Goal: Transaction & Acquisition: Purchase product/service

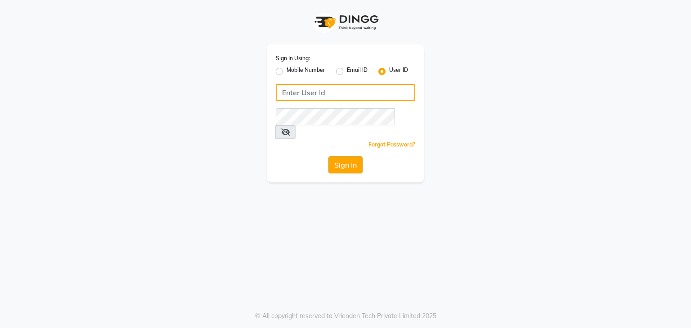
type input "nitinmenssalon"
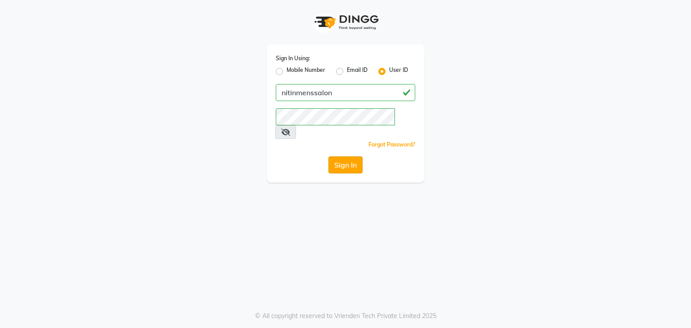
click at [350, 160] on button "Sign In" at bounding box center [345, 165] width 34 height 17
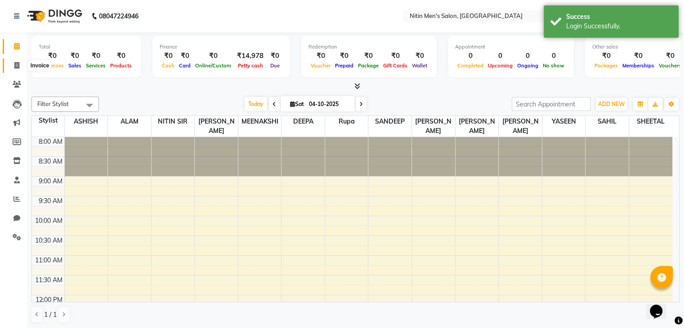
click at [14, 68] on icon at bounding box center [16, 65] width 5 height 7
select select "7981"
select select "service"
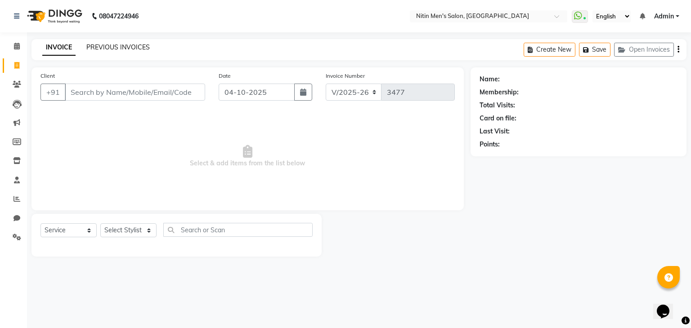
click at [99, 43] on link "PREVIOUS INVOICES" at bounding box center [117, 47] width 63 height 8
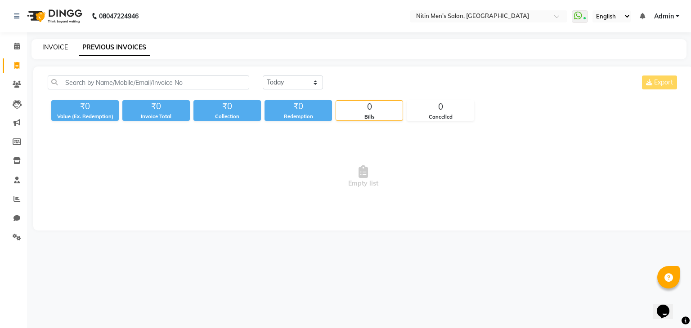
click at [58, 49] on link "INVOICE" at bounding box center [55, 47] width 26 height 8
select select "7981"
select select "service"
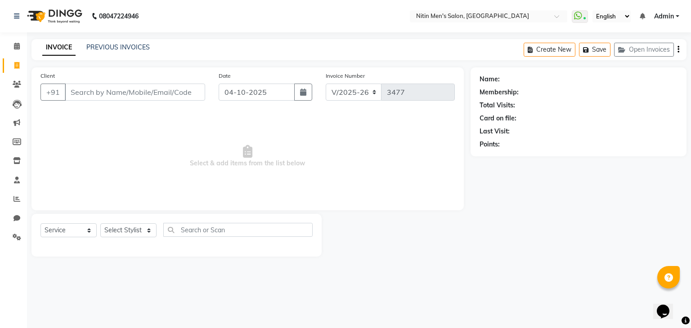
click at [92, 99] on input "Client" at bounding box center [135, 92] width 140 height 17
type input "d"
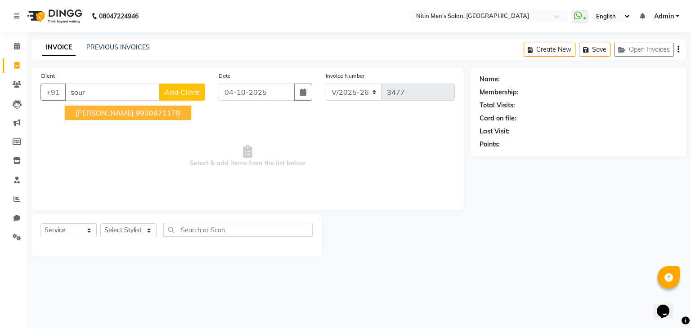
click at [98, 108] on span "[PERSON_NAME]" at bounding box center [105, 112] width 58 height 9
type input "9930871178"
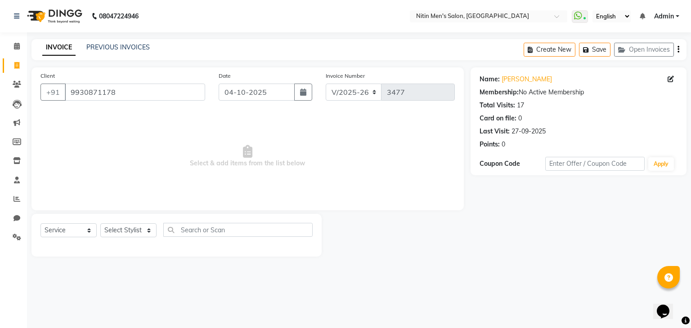
click at [129, 239] on div "Select Service Product Membership Package Voucher Prepaid Gift Card Select Styl…" at bounding box center [176, 233] width 272 height 21
click at [135, 233] on select "Select Stylist [PERSON_NAME] DEEPA [PERSON_NAME] MEENAKSHI NITIN SIR [PERSON_NA…" at bounding box center [128, 231] width 56 height 14
select select "75699"
click at [100, 224] on select "Select Stylist [PERSON_NAME] DEEPA [PERSON_NAME] MEENAKSHI NITIN SIR [PERSON_NA…" at bounding box center [128, 231] width 56 height 14
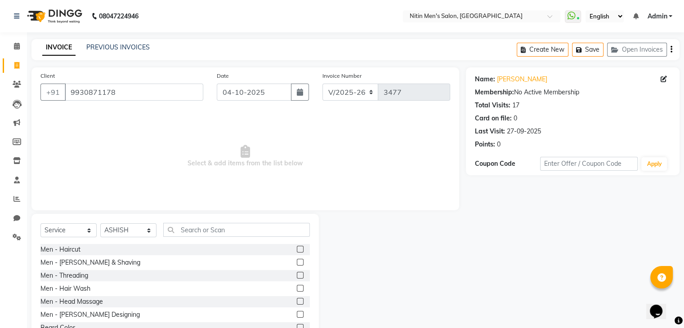
click at [297, 249] on label at bounding box center [300, 249] width 7 height 7
click at [297, 249] on input "checkbox" at bounding box center [300, 250] width 6 height 6
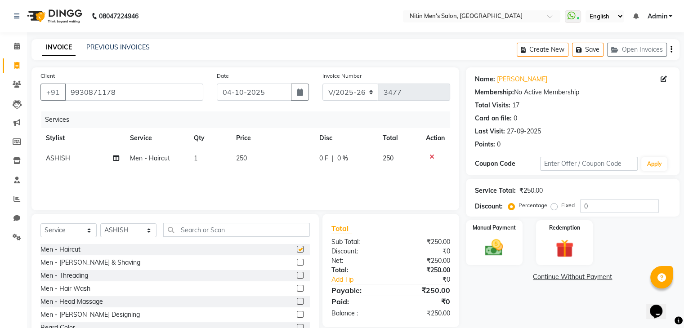
checkbox input "false"
click at [297, 261] on label at bounding box center [300, 262] width 7 height 7
click at [297, 261] on input "checkbox" at bounding box center [300, 263] width 6 height 6
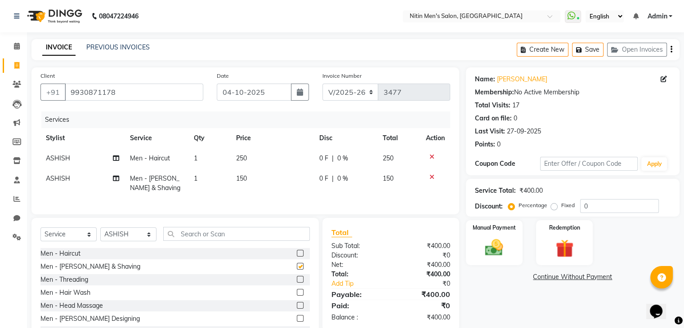
checkbox input "false"
click at [297, 308] on div at bounding box center [303, 306] width 13 height 11
click at [297, 309] on label at bounding box center [300, 305] width 7 height 7
click at [297, 309] on input "checkbox" at bounding box center [300, 306] width 6 height 6
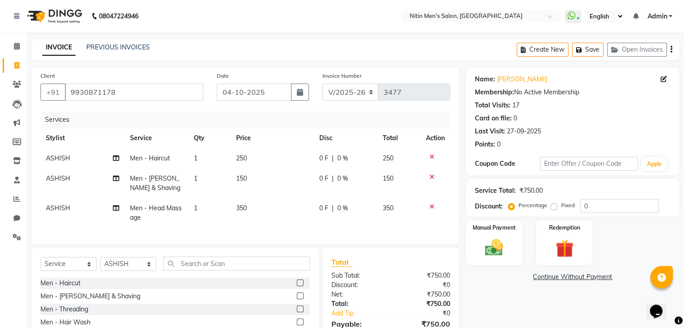
checkbox input "false"
click at [432, 157] on icon at bounding box center [432, 157] width 5 height 6
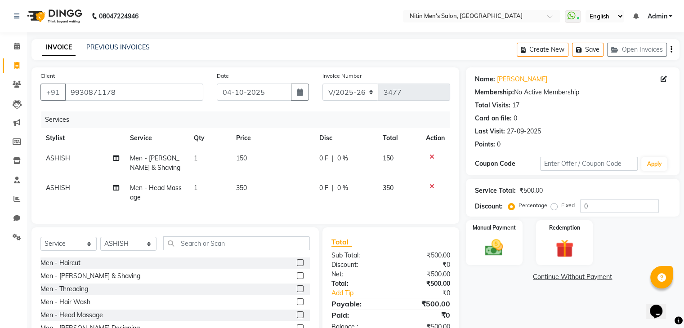
click at [431, 157] on icon at bounding box center [432, 157] width 5 height 6
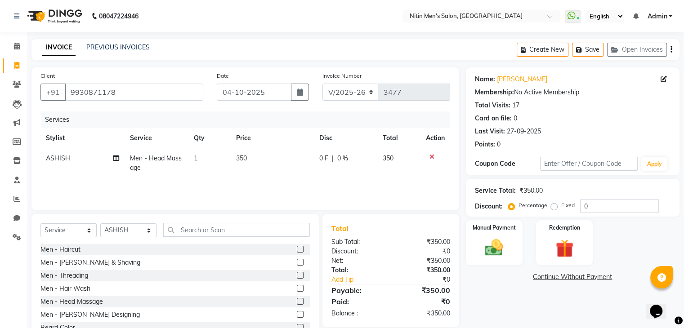
click at [297, 251] on label at bounding box center [300, 249] width 7 height 7
click at [297, 251] on input "checkbox" at bounding box center [300, 250] width 6 height 6
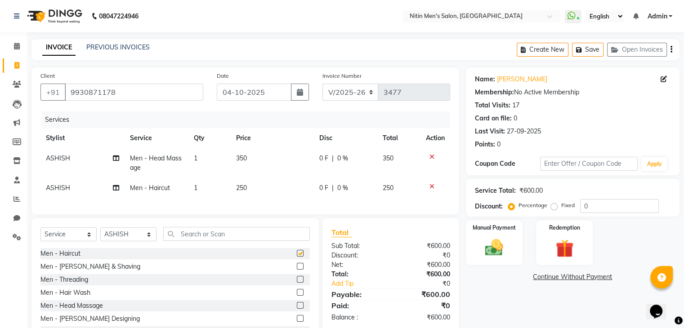
checkbox input "false"
click at [430, 184] on icon at bounding box center [432, 187] width 5 height 6
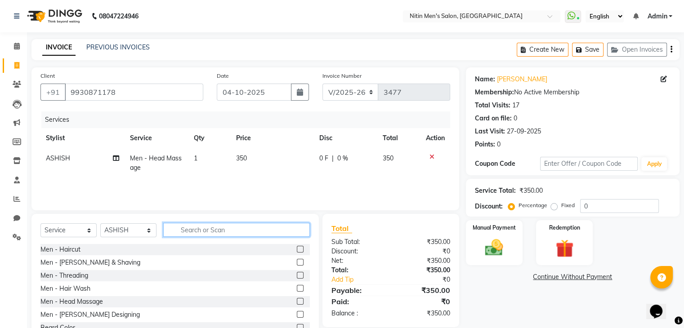
click at [258, 227] on input "text" at bounding box center [236, 230] width 147 height 14
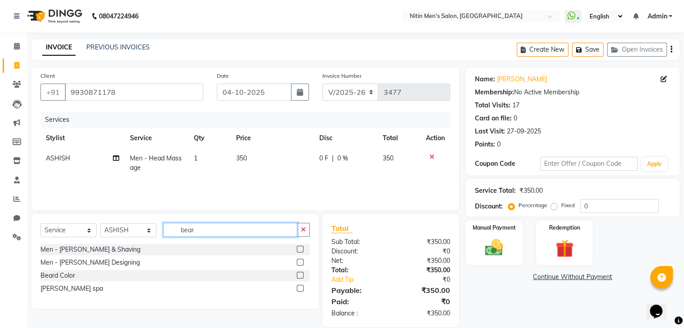
type input "bear"
click at [300, 276] on label at bounding box center [300, 275] width 7 height 7
click at [300, 276] on input "checkbox" at bounding box center [300, 276] width 6 height 6
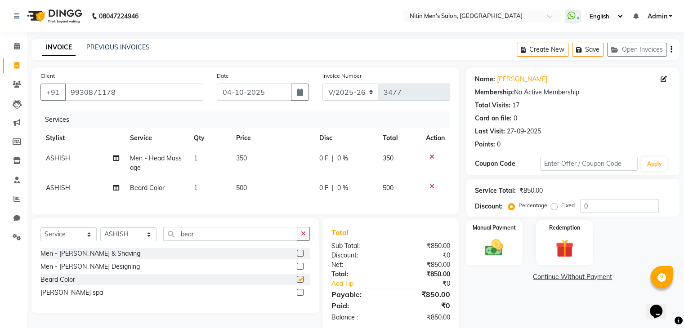
checkbox input "false"
click at [247, 181] on td "500" at bounding box center [272, 188] width 83 height 20
select select "75699"
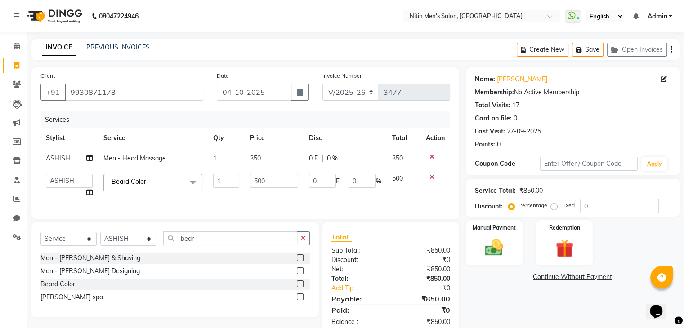
click at [247, 181] on td "500" at bounding box center [274, 186] width 59 height 34
click at [252, 180] on input "500" at bounding box center [274, 181] width 49 height 14
type input "200"
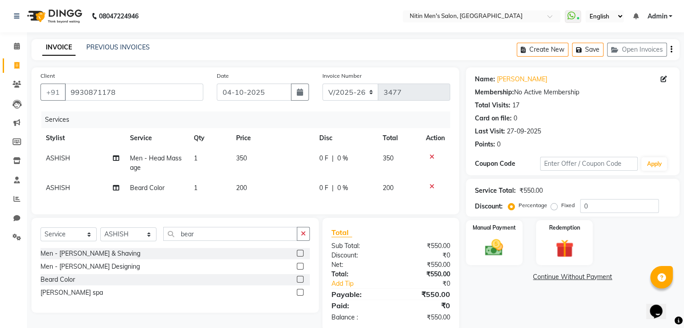
click at [258, 202] on div "Services Stylist Service Qty Price Disc Total Action ASHISH Men - Head Massage …" at bounding box center [245, 159] width 410 height 94
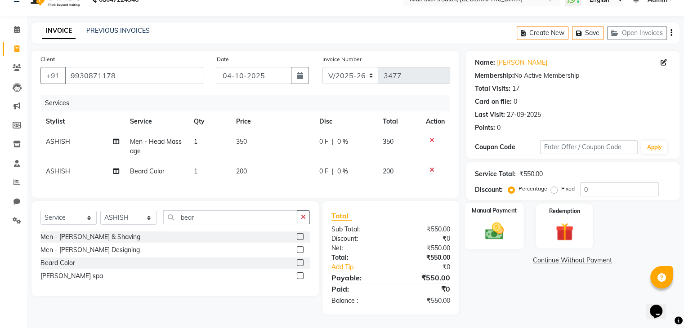
click at [504, 234] on img at bounding box center [494, 232] width 30 height 22
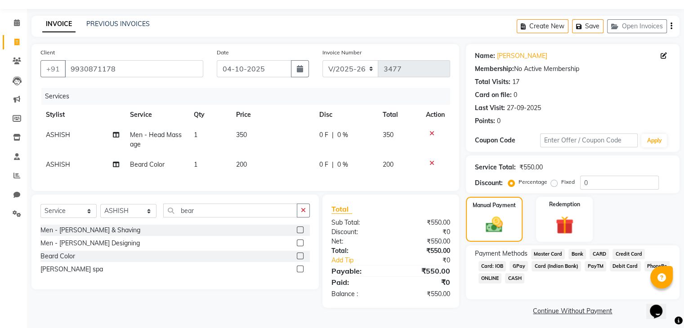
click at [599, 252] on span "CARD" at bounding box center [599, 254] width 19 height 10
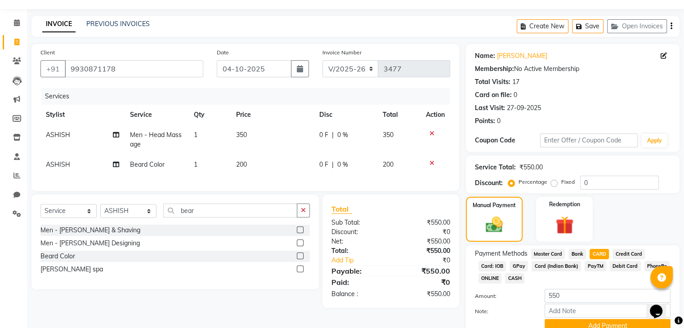
scroll to position [65, 0]
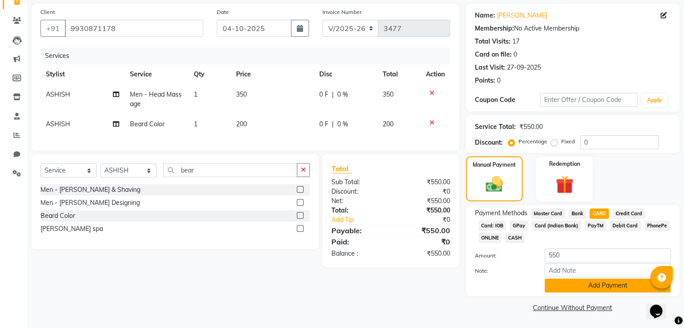
click at [554, 291] on button "Add Payment" at bounding box center [608, 286] width 126 height 14
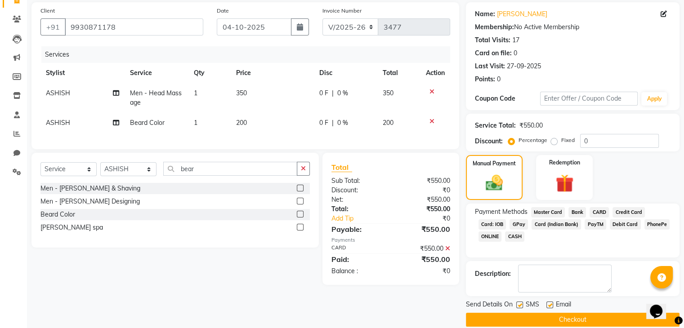
scroll to position [77, 0]
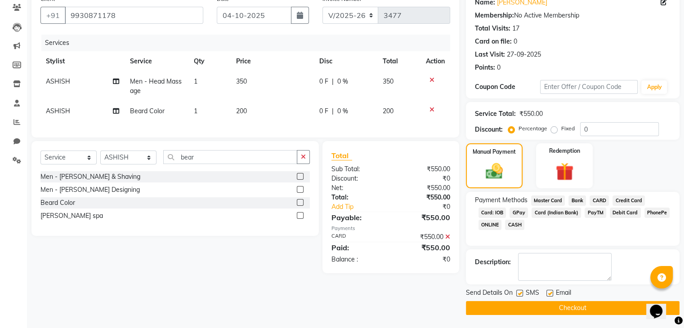
click at [547, 305] on button "Checkout" at bounding box center [573, 308] width 214 height 14
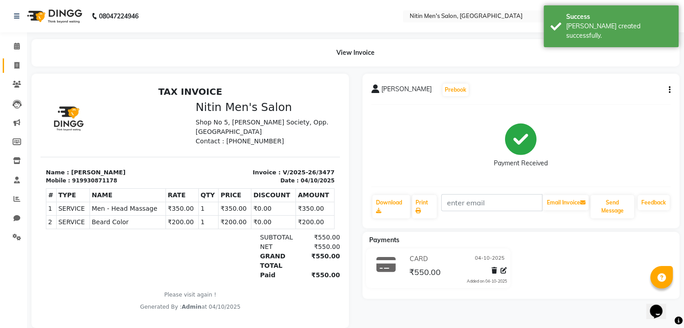
drag, startPoint x: 18, startPoint y: 75, endPoint x: 18, endPoint y: 63, distance: 11.2
click at [18, 63] on ul "Calendar Invoice Clients Leads Marketing Members Inventory Staff Reports Chat S…" at bounding box center [13, 144] width 27 height 215
click at [18, 63] on icon at bounding box center [16, 65] width 5 height 7
select select "7981"
select select "service"
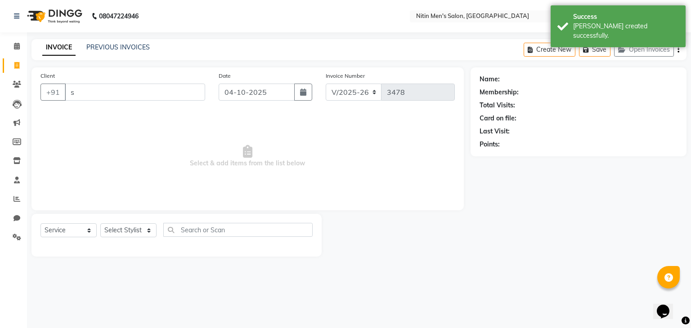
click at [90, 96] on input "s" at bounding box center [135, 92] width 140 height 17
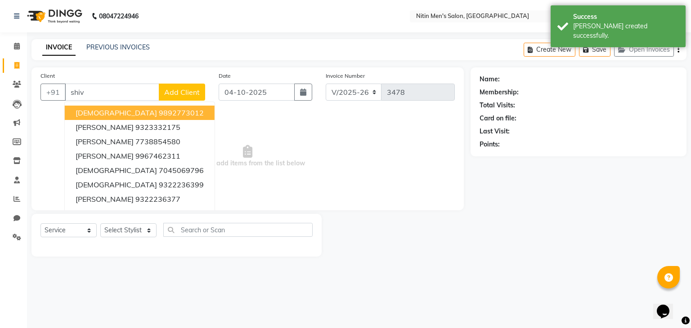
click at [92, 110] on span "[DEMOGRAPHIC_DATA]" at bounding box center [116, 112] width 81 height 9
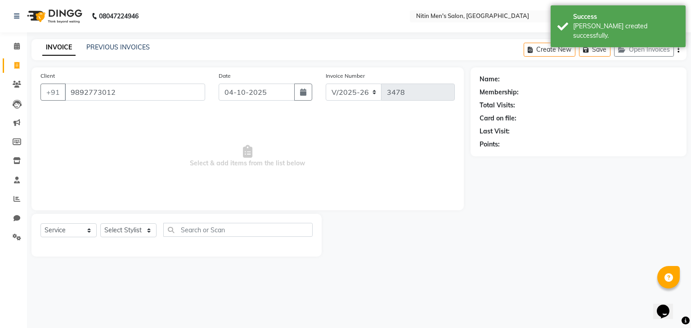
type input "9892773012"
click at [671, 82] on icon at bounding box center [671, 79] width 6 height 6
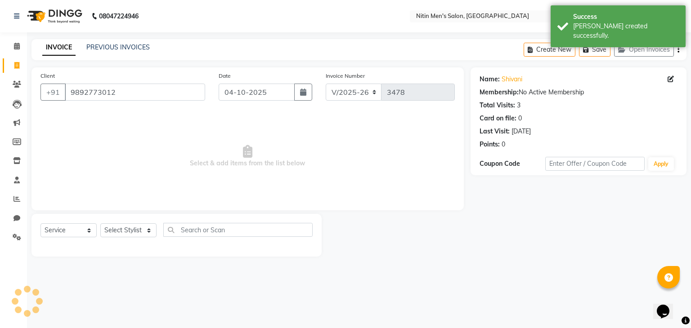
select select "[DEMOGRAPHIC_DATA]"
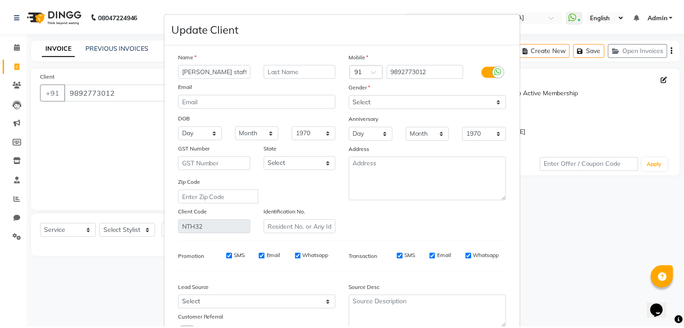
scroll to position [76, 0]
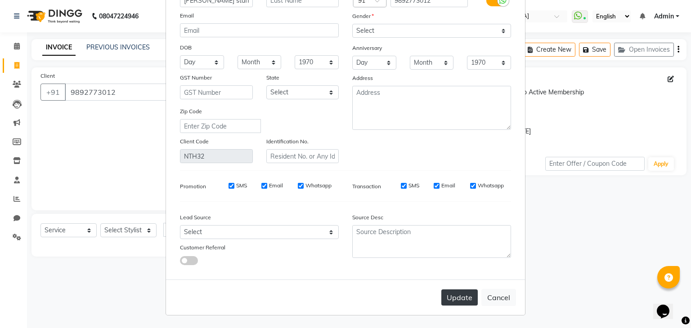
type input "[PERSON_NAME] staff"
click at [459, 300] on button "Update" at bounding box center [459, 298] width 36 height 16
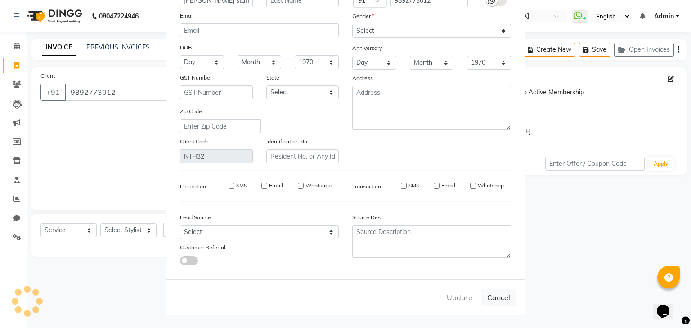
select select
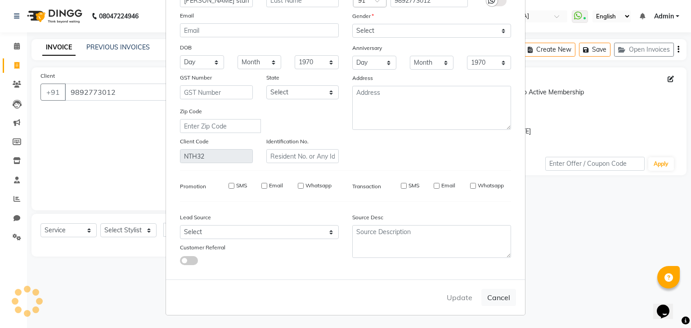
select select
checkbox input "false"
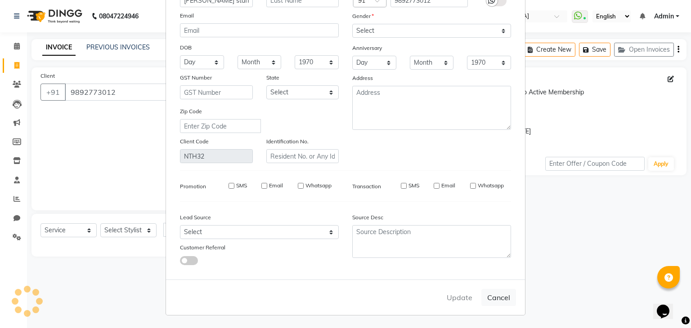
checkbox input "false"
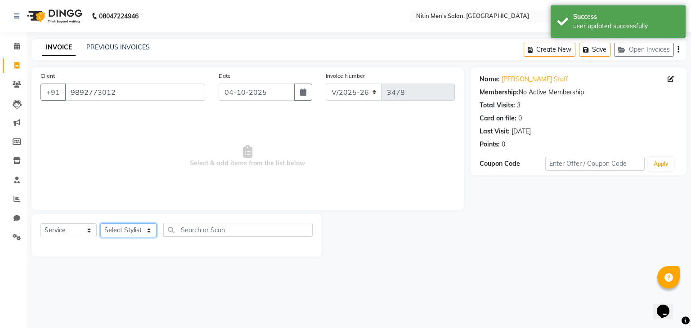
click at [130, 234] on select "Select Stylist [PERSON_NAME] DEEPA [PERSON_NAME] MEENAKSHI NITIN SIR [PERSON_NA…" at bounding box center [128, 231] width 56 height 14
select select "82599"
click at [100, 224] on select "Select Stylist [PERSON_NAME] DEEPA [PERSON_NAME] MEENAKSHI NITIN SIR [PERSON_NA…" at bounding box center [128, 231] width 56 height 14
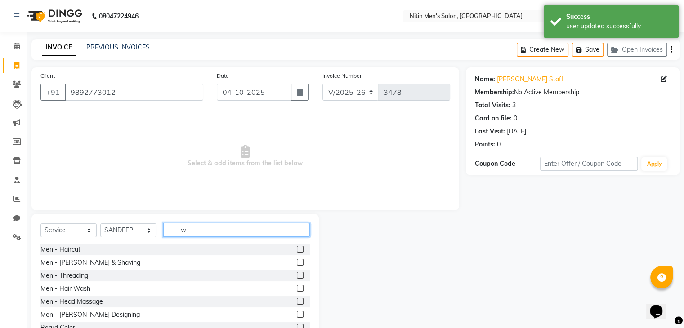
click at [253, 234] on input "w" at bounding box center [236, 230] width 147 height 14
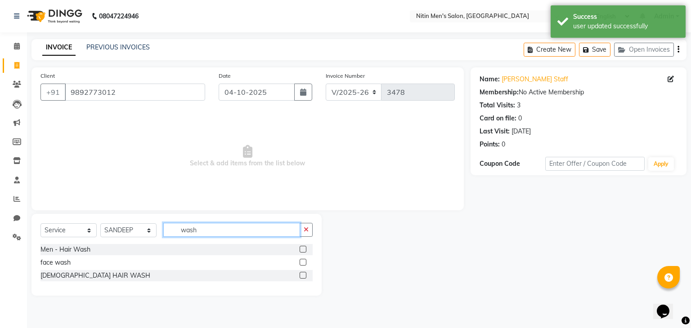
type input "wash"
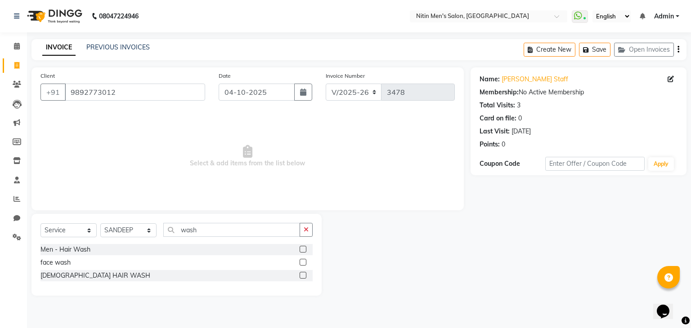
click at [304, 252] on label at bounding box center [303, 249] width 7 height 7
click at [304, 252] on input "checkbox" at bounding box center [303, 250] width 6 height 6
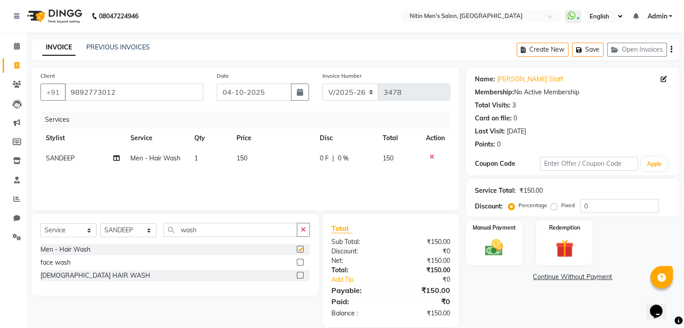
checkbox input "false"
click at [248, 162] on td "150" at bounding box center [272, 158] width 83 height 20
select select "82599"
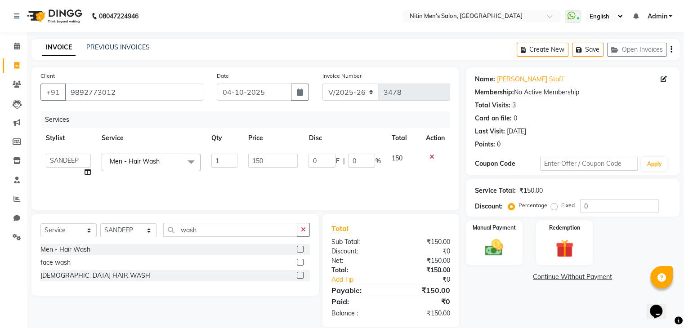
click at [252, 161] on input "150" at bounding box center [272, 161] width 49 height 14
type input "200"
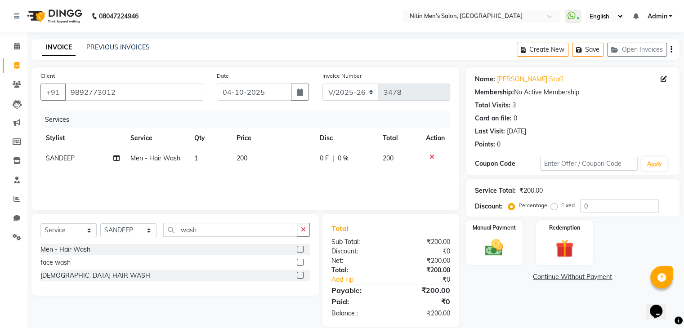
click at [258, 175] on div "Services Stylist Service Qty Price Disc Total Action SANDEEP Men - Hair Wash 1 …" at bounding box center [245, 157] width 410 height 90
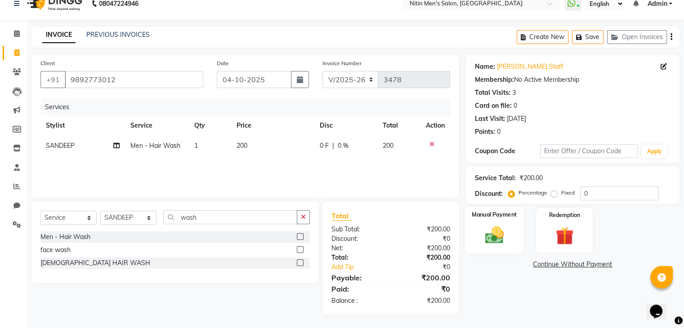
click at [502, 238] on img at bounding box center [494, 236] width 30 height 22
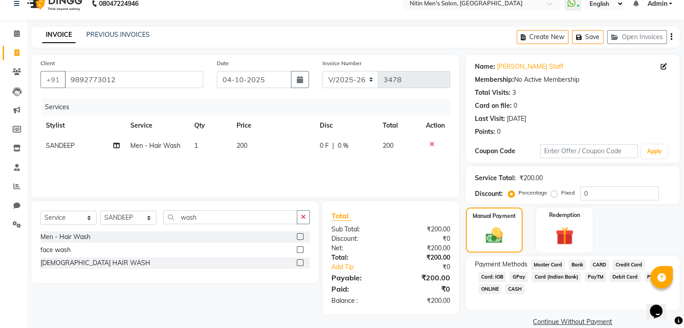
click at [518, 276] on span "GPay" at bounding box center [519, 277] width 18 height 10
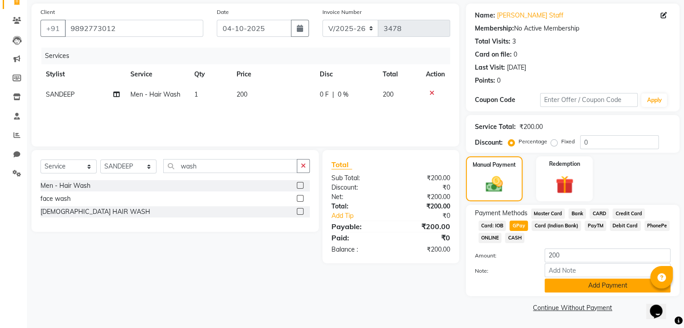
click at [567, 290] on button "Add Payment" at bounding box center [608, 286] width 126 height 14
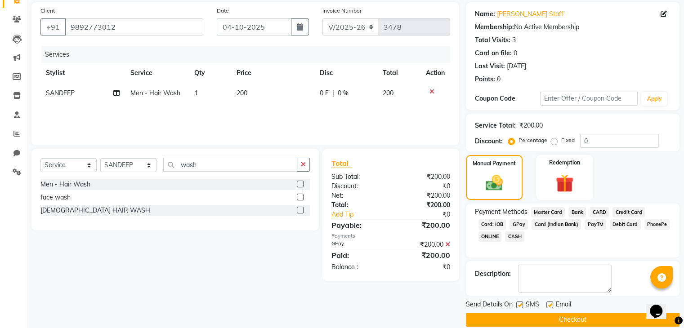
scroll to position [77, 0]
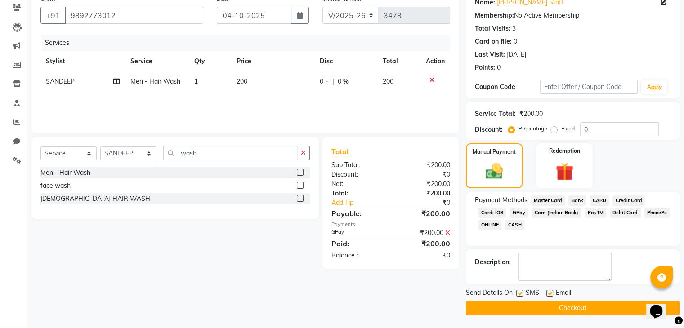
click at [553, 310] on button "Checkout" at bounding box center [573, 308] width 214 height 14
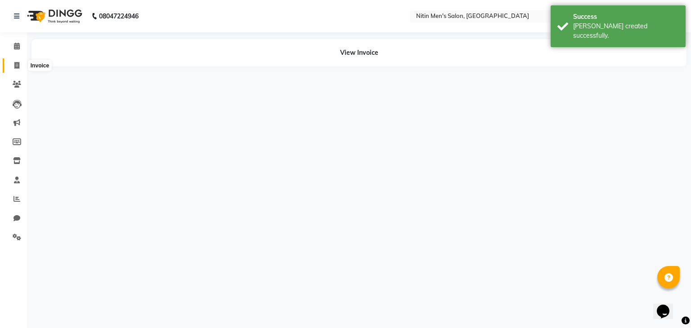
click at [19, 63] on icon at bounding box center [16, 65] width 5 height 7
select select "7981"
select select "service"
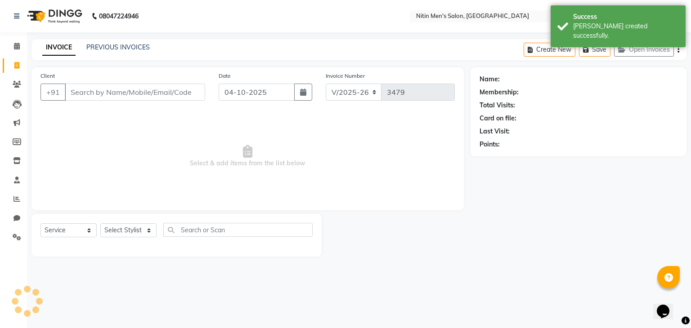
click at [93, 94] on input "Client" at bounding box center [135, 92] width 140 height 17
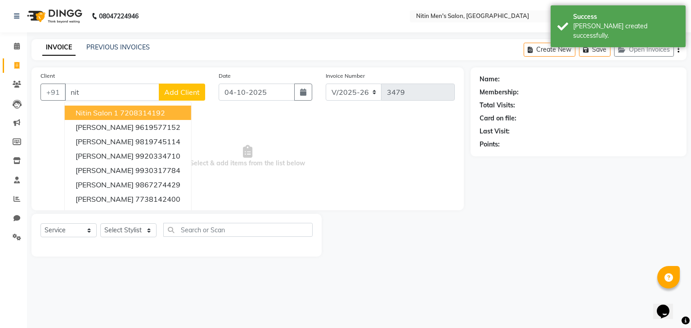
click at [94, 107] on button "Nitin Salon 1 7208314192" at bounding box center [128, 113] width 126 height 14
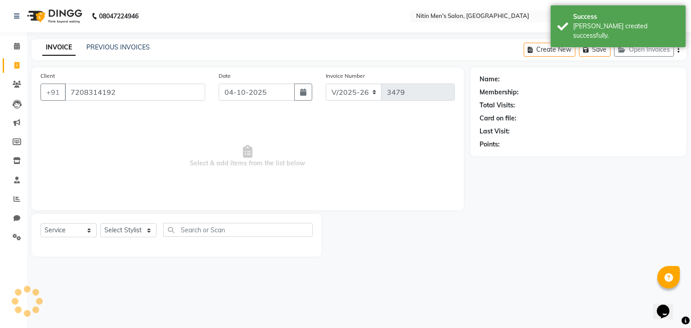
type input "7208314192"
click at [121, 234] on select "Select Stylist [PERSON_NAME] DEEPA [PERSON_NAME] MEENAKSHI NITIN SIR [PERSON_NA…" at bounding box center [128, 231] width 56 height 14
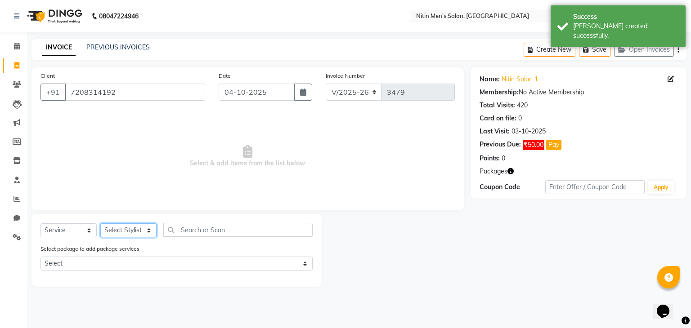
select select "75699"
click at [100, 224] on select "Select Stylist [PERSON_NAME] DEEPA [PERSON_NAME] MEENAKSHI NITIN SIR [PERSON_NA…" at bounding box center [128, 231] width 56 height 14
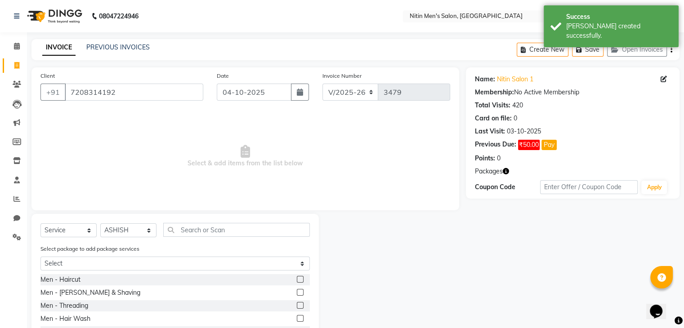
click at [297, 277] on label at bounding box center [300, 279] width 7 height 7
click at [297, 277] on input "checkbox" at bounding box center [300, 280] width 6 height 6
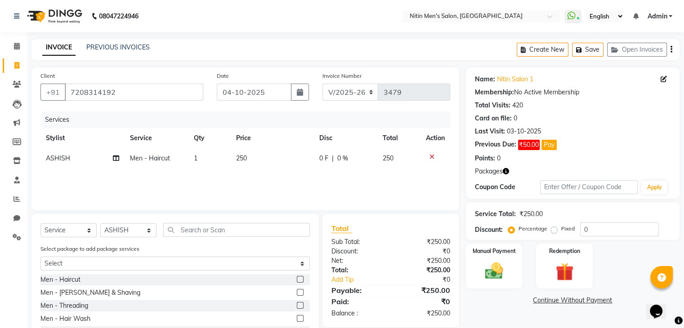
click at [297, 280] on label at bounding box center [300, 279] width 7 height 7
click at [297, 280] on input "checkbox" at bounding box center [300, 280] width 6 height 6
checkbox input "false"
click at [117, 232] on select "Select Stylist [PERSON_NAME] DEEPA [PERSON_NAME] MEENAKSHI NITIN SIR [PERSON_NA…" at bounding box center [128, 231] width 56 height 14
select select "85157"
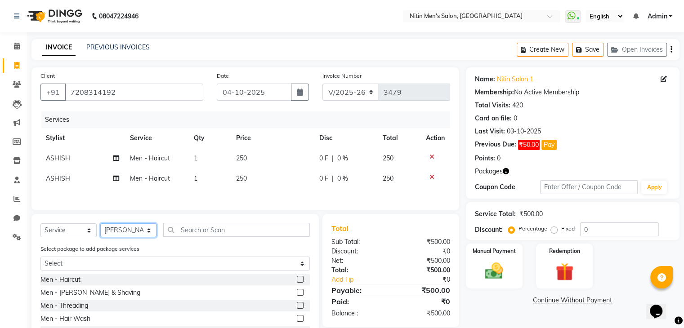
click at [100, 226] on select "Select Stylist [PERSON_NAME] DEEPA [PERSON_NAME] MEENAKSHI NITIN SIR [PERSON_NA…" at bounding box center [128, 231] width 56 height 14
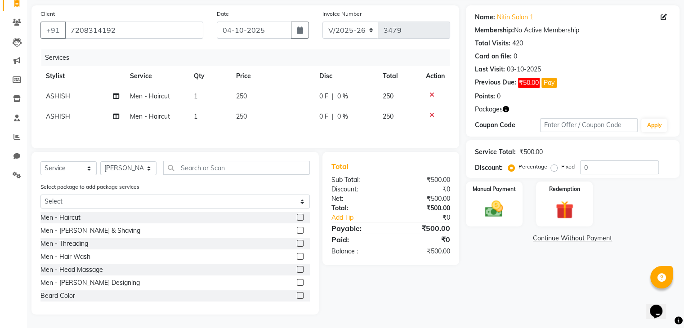
click at [297, 217] on label at bounding box center [300, 217] width 7 height 7
click at [297, 217] on input "checkbox" at bounding box center [300, 218] width 6 height 6
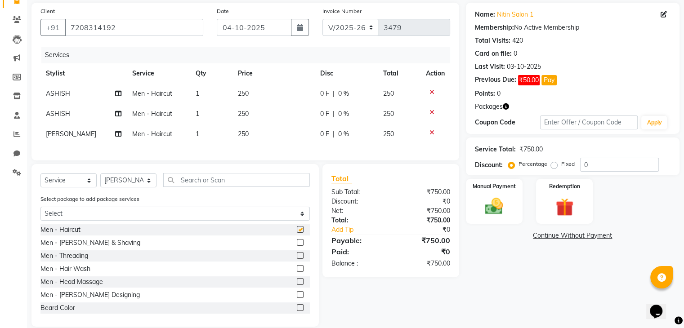
checkbox input "false"
click at [297, 246] on label at bounding box center [300, 242] width 7 height 7
click at [297, 246] on input "checkbox" at bounding box center [300, 243] width 6 height 6
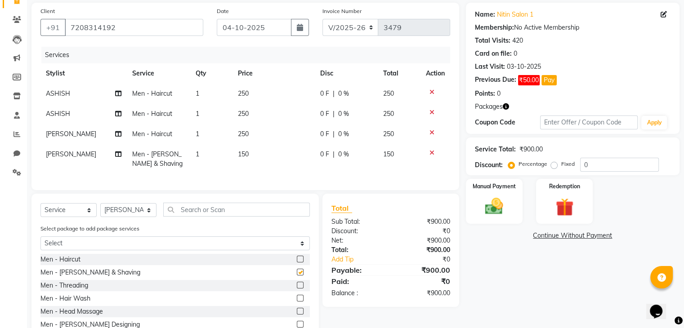
checkbox input "false"
click at [142, 212] on select "Select Stylist [PERSON_NAME] DEEPA [PERSON_NAME] MEENAKSHI NITIN SIR [PERSON_NA…" at bounding box center [128, 210] width 56 height 14
select select "87617"
click at [100, 211] on select "Select Stylist [PERSON_NAME] DEEPA [PERSON_NAME] MEENAKSHI NITIN SIR [PERSON_NA…" at bounding box center [128, 210] width 56 height 14
click at [297, 263] on label at bounding box center [300, 259] width 7 height 7
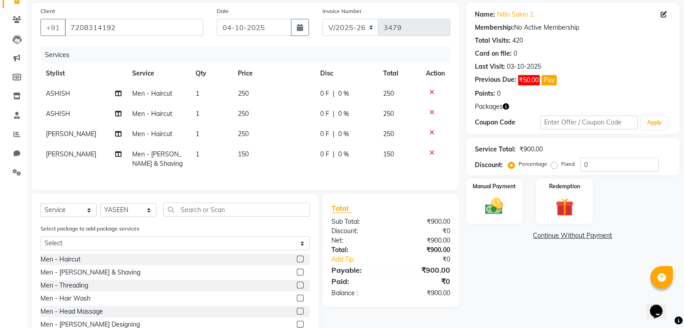
click at [297, 263] on input "checkbox" at bounding box center [300, 260] width 6 height 6
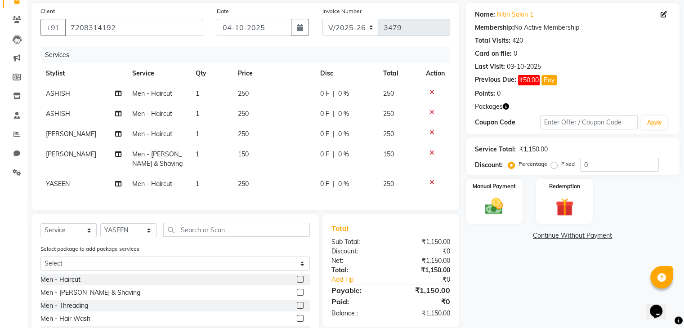
click at [297, 283] on label at bounding box center [300, 279] width 7 height 7
click at [297, 283] on input "checkbox" at bounding box center [300, 280] width 6 height 6
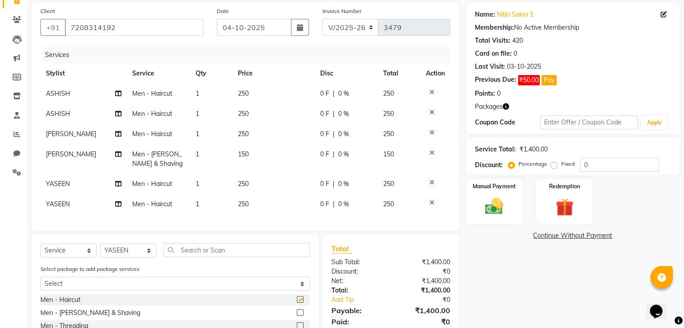
checkbox input "false"
click at [297, 316] on label at bounding box center [300, 313] width 7 height 7
click at [297, 316] on input "checkbox" at bounding box center [300, 313] width 6 height 6
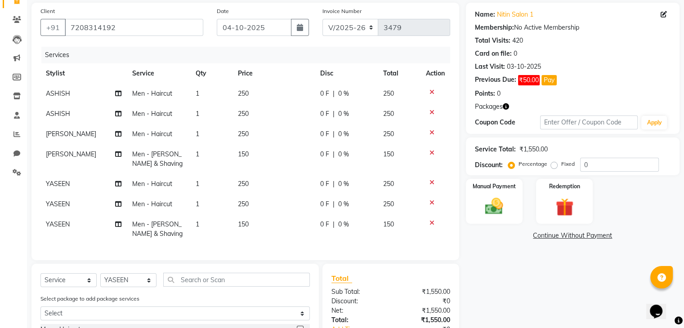
checkbox input "false"
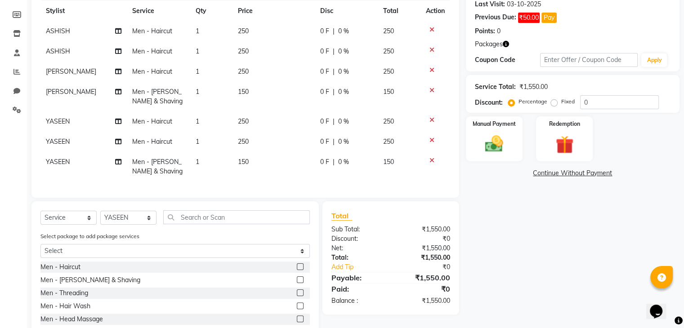
scroll to position [128, 0]
click at [117, 225] on select "Select Stylist [PERSON_NAME] DEEPA [PERSON_NAME] MEENAKSHI NITIN SIR [PERSON_NA…" at bounding box center [128, 218] width 56 height 14
select select "91720"
click at [100, 218] on select "Select Stylist [PERSON_NAME] DEEPA [PERSON_NAME] MEENAKSHI NITIN SIR [PERSON_NA…" at bounding box center [128, 218] width 56 height 14
click at [297, 270] on label at bounding box center [300, 266] width 7 height 7
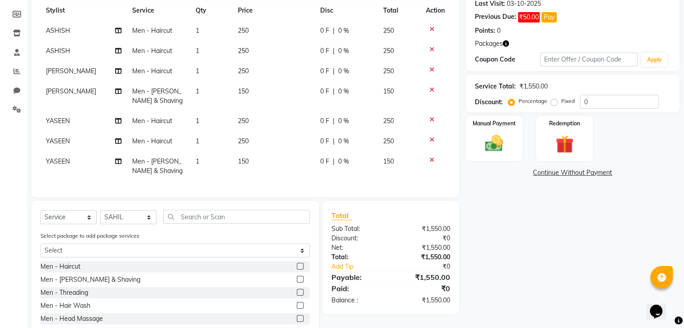
click at [297, 270] on input "checkbox" at bounding box center [300, 267] width 6 height 6
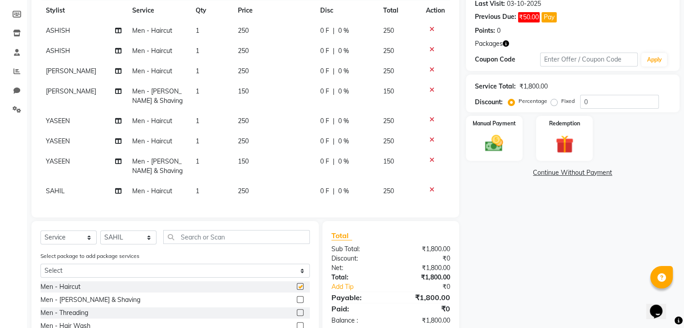
checkbox input "false"
click at [520, 126] on div "Manual Payment" at bounding box center [494, 138] width 59 height 46
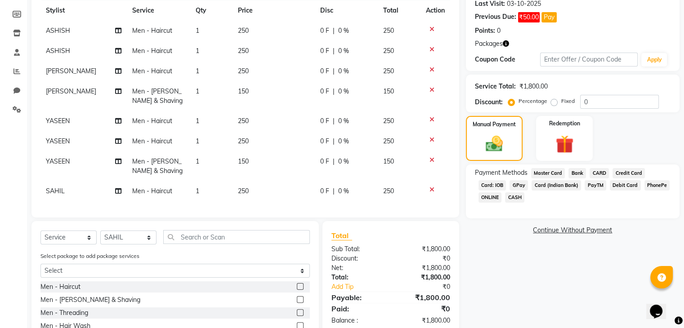
click at [517, 182] on span "GPay" at bounding box center [519, 185] width 18 height 10
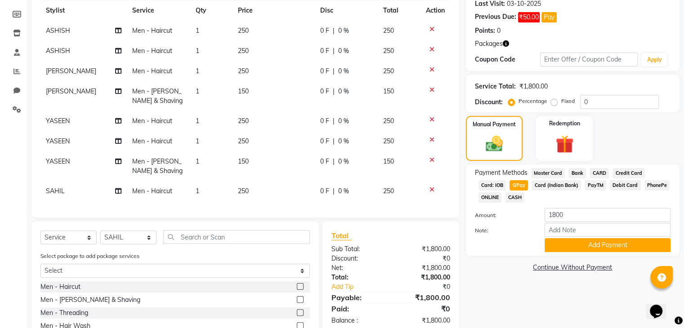
click at [516, 197] on span "CASH" at bounding box center [514, 198] width 19 height 10
click at [551, 216] on input "1800" at bounding box center [608, 215] width 126 height 14
type input "750"
click at [564, 244] on button "Add Payment" at bounding box center [608, 245] width 126 height 14
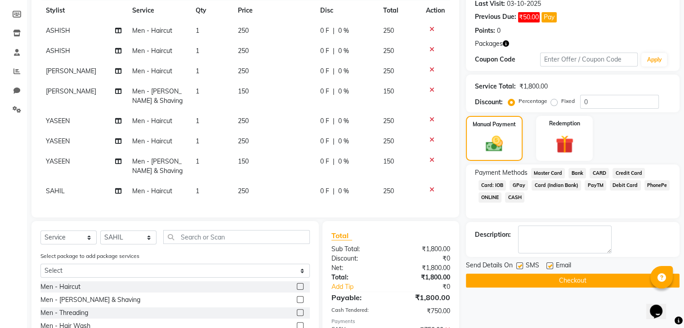
click at [522, 185] on span "GPay" at bounding box center [519, 185] width 18 height 10
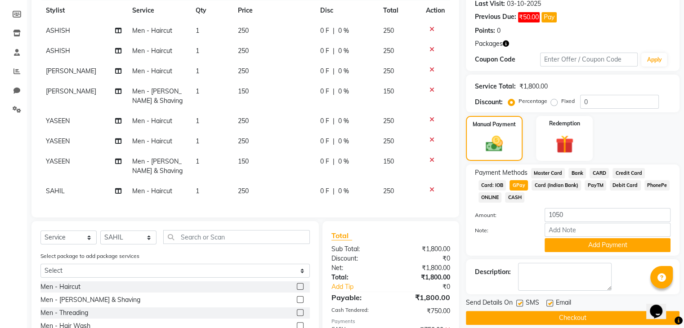
scroll to position [198, 0]
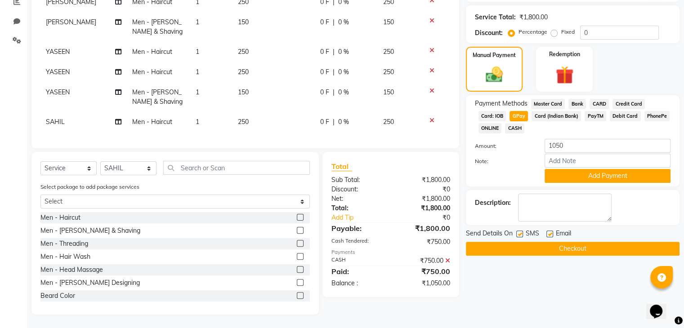
drag, startPoint x: 557, startPoint y: 189, endPoint x: 558, endPoint y: 183, distance: 6.4
click at [558, 183] on div "Name: Nitin Salon 1 Membership: No Active Membership Total Visits: 420 Card on …" at bounding box center [576, 92] width 220 height 445
click at [558, 183] on div "Payment Methods Master Card Bank CARD Credit Card Card: IOB GPay Card (Indian B…" at bounding box center [573, 140] width 214 height 91
click at [561, 179] on button "Add Payment" at bounding box center [608, 176] width 126 height 14
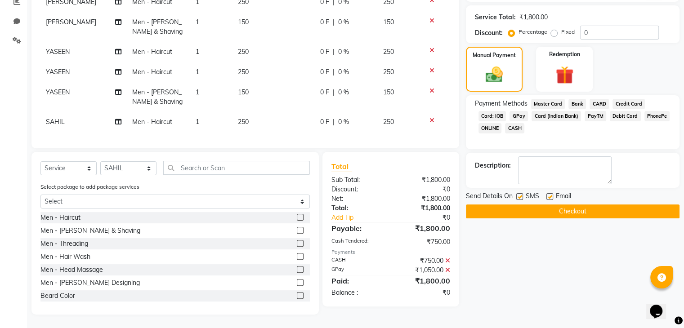
click at [522, 196] on label at bounding box center [520, 196] width 7 height 7
click at [522, 196] on input "checkbox" at bounding box center [520, 197] width 6 height 6
checkbox input "false"
click at [547, 195] on label at bounding box center [550, 196] width 7 height 7
click at [547, 195] on input "checkbox" at bounding box center [550, 197] width 6 height 6
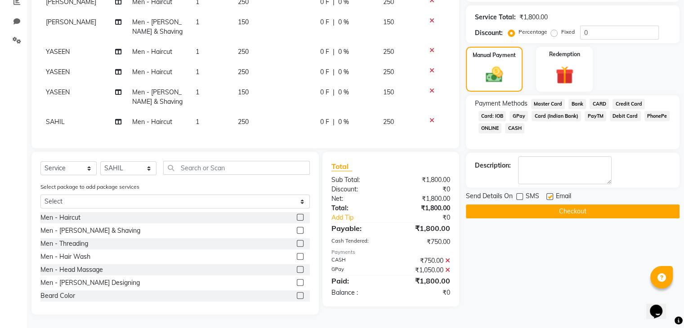
checkbox input "false"
click at [542, 207] on button "Checkout" at bounding box center [573, 212] width 214 height 14
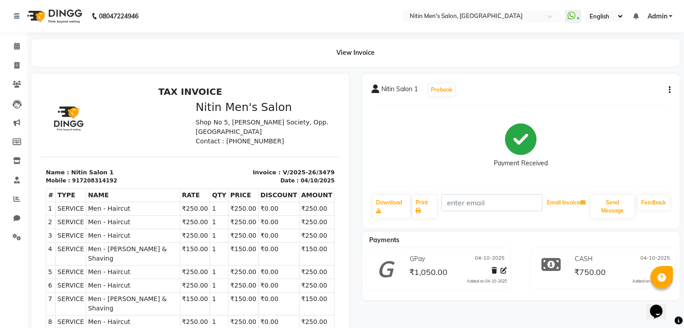
click at [543, 207] on button "Email Invoice" at bounding box center [566, 202] width 46 height 15
click at [20, 63] on span at bounding box center [17, 66] width 16 height 10
select select "service"
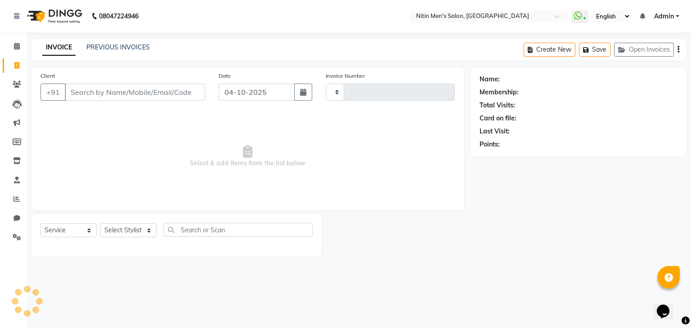
type input "3480"
select select "7981"
drag, startPoint x: 126, startPoint y: 230, endPoint x: 121, endPoint y: 102, distance: 128.8
click at [121, 102] on div "Client +91 Date [DATE] Invoice Number V/2025 V/[PHONE_NUMBER] Select & add item…" at bounding box center [248, 161] width 446 height 189
select select "85157"
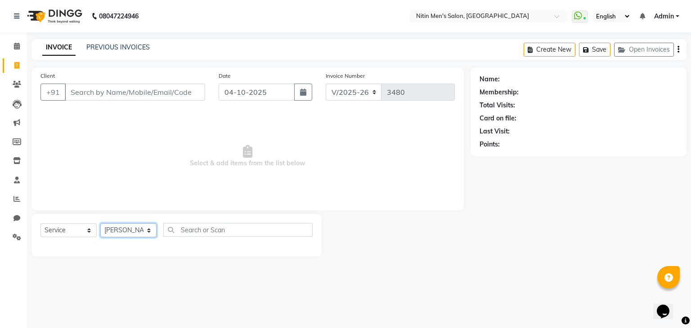
click at [100, 224] on select "Select Stylist [PERSON_NAME] DEEPA [PERSON_NAME] MEENAKSHI NITIN SIR [PERSON_NA…" at bounding box center [128, 231] width 56 height 14
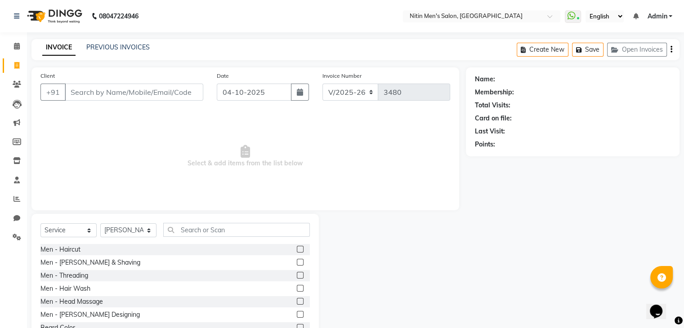
click at [297, 264] on label at bounding box center [300, 262] width 7 height 7
click at [297, 264] on input "checkbox" at bounding box center [300, 263] width 6 height 6
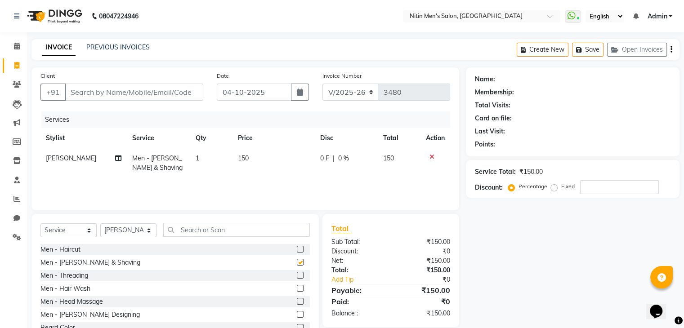
checkbox input "false"
drag, startPoint x: 180, startPoint y: 102, endPoint x: 178, endPoint y: 90, distance: 11.4
click at [178, 90] on div "Client +91" at bounding box center [122, 89] width 176 height 37
click at [178, 90] on input "Client" at bounding box center [134, 92] width 139 height 17
click at [159, 99] on input "Client" at bounding box center [134, 92] width 139 height 17
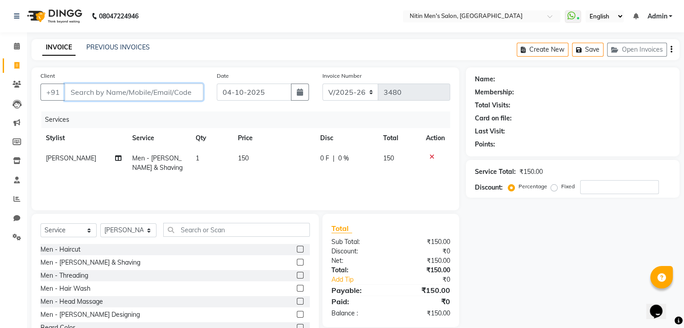
type input "v"
type input "0"
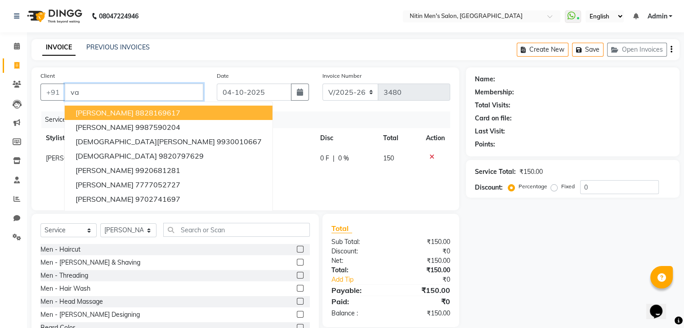
type input "v"
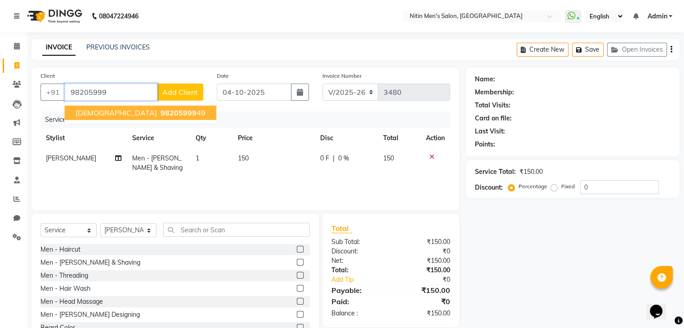
click at [147, 121] on ngb-typeahead-window "[PERSON_NAME] 98205999 49" at bounding box center [140, 113] width 153 height 22
click at [159, 116] on ngb-highlight "98205999 49" at bounding box center [182, 112] width 47 height 9
type input "9820599949"
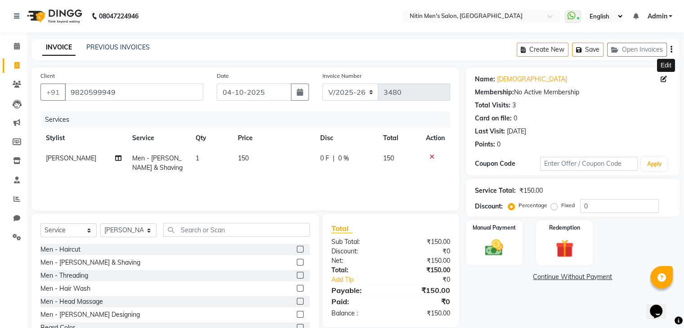
click at [661, 76] on icon at bounding box center [664, 79] width 6 height 6
select select "[DEMOGRAPHIC_DATA]"
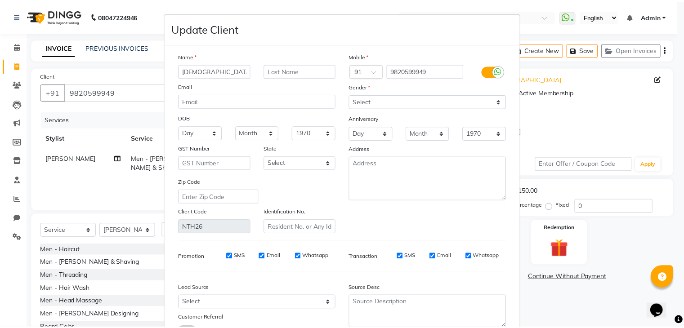
scroll to position [76, 0]
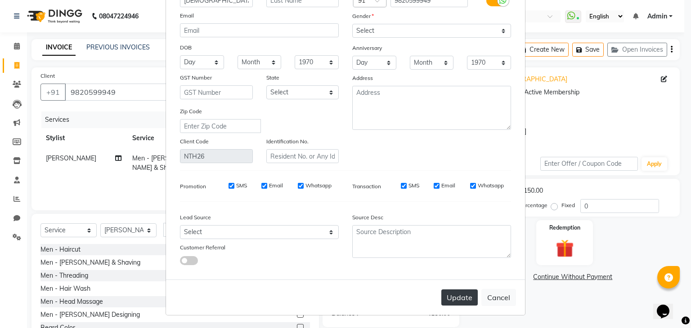
type input "[DEMOGRAPHIC_DATA][PERSON_NAME]"
click at [459, 294] on button "Update" at bounding box center [459, 298] width 36 height 16
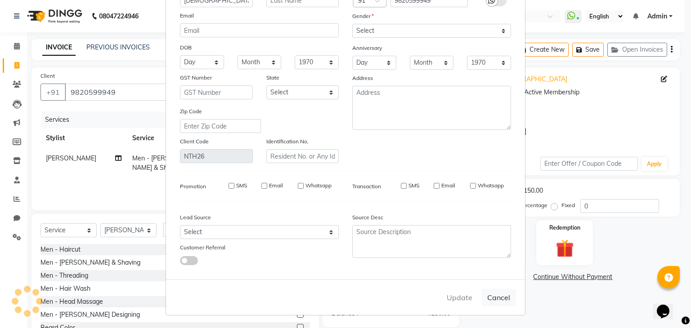
select select
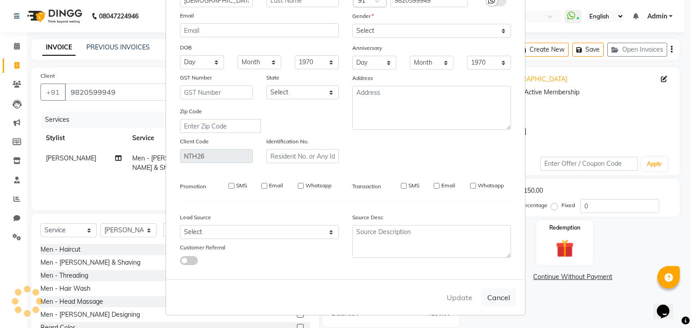
select select
checkbox input "false"
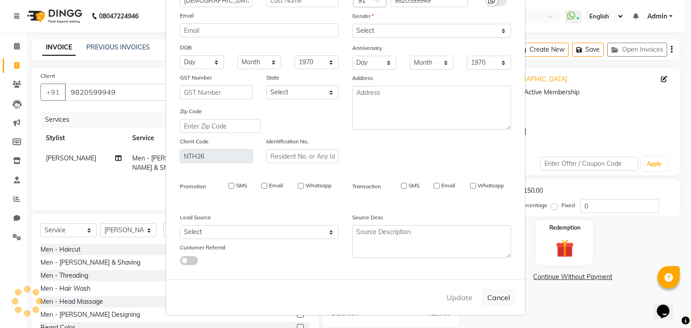
checkbox input "false"
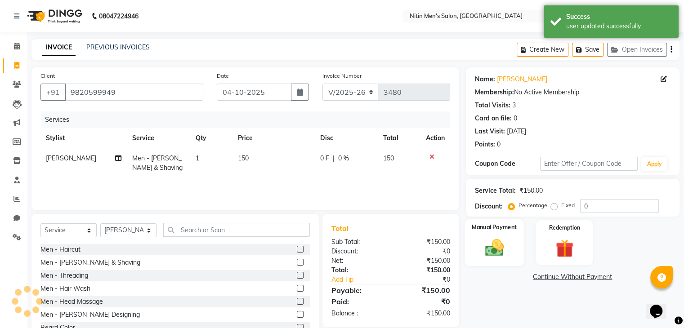
click at [503, 248] on img at bounding box center [494, 249] width 30 height 22
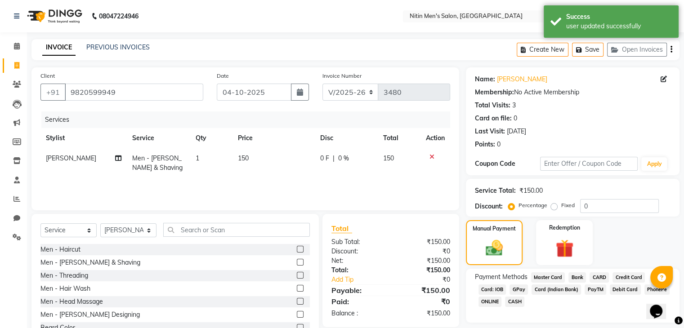
click at [518, 300] on span "CASH" at bounding box center [514, 302] width 19 height 10
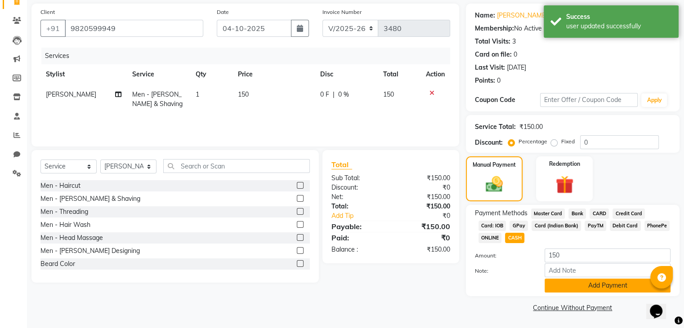
click at [569, 291] on button "Add Payment" at bounding box center [608, 286] width 126 height 14
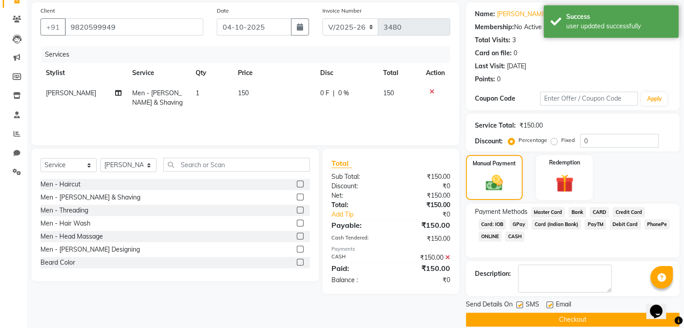
scroll to position [77, 0]
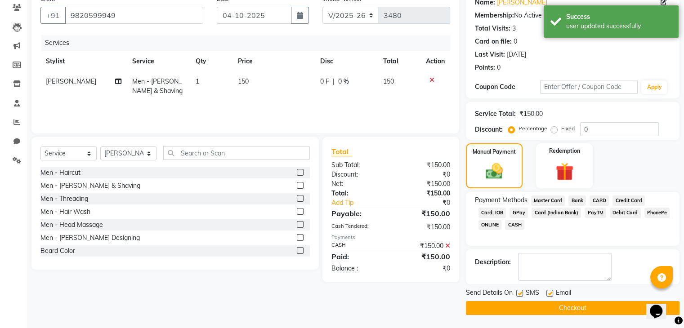
click at [553, 310] on button "Checkout" at bounding box center [573, 308] width 214 height 14
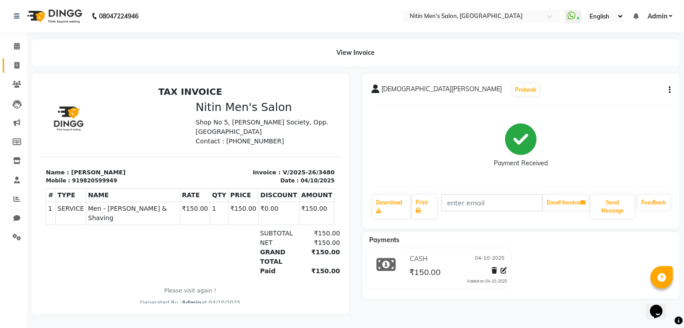
click at [18, 71] on link "Invoice" at bounding box center [14, 65] width 22 height 15
select select "service"
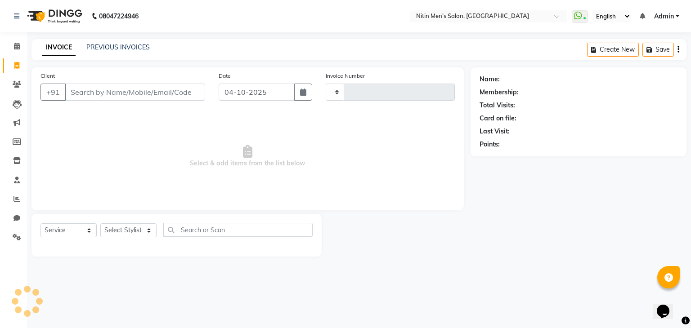
type input "3481"
select select "7981"
click at [182, 99] on input "Client" at bounding box center [135, 92] width 140 height 17
click at [171, 91] on input "Client" at bounding box center [135, 92] width 140 height 17
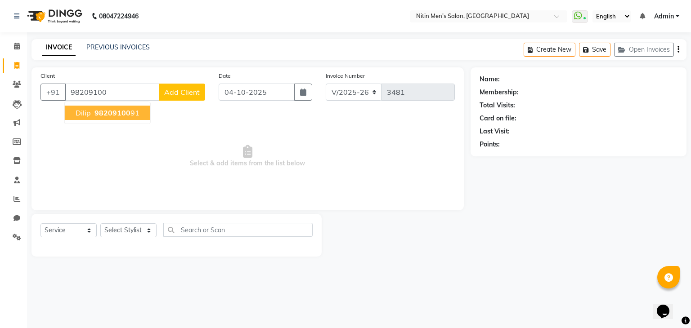
click at [138, 110] on button "Dilip 98209100 91" at bounding box center [107, 113] width 85 height 14
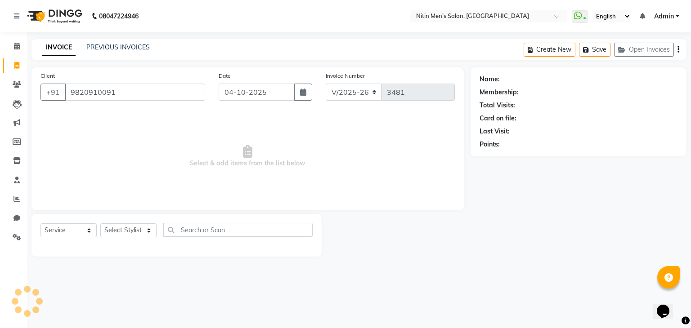
type input "9820910091"
click at [670, 83] on span at bounding box center [673, 79] width 10 height 9
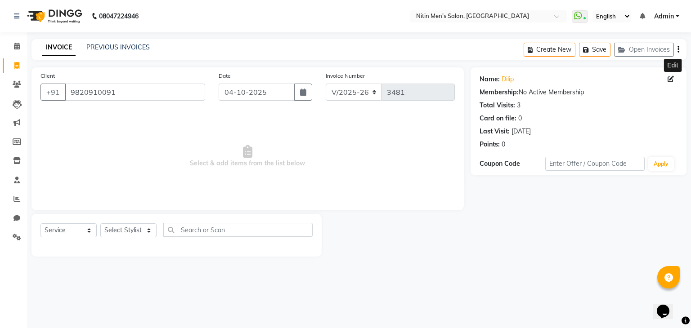
click at [673, 81] on icon at bounding box center [671, 79] width 6 height 6
click at [671, 79] on icon at bounding box center [671, 79] width 6 height 6
select select "[DEMOGRAPHIC_DATA]"
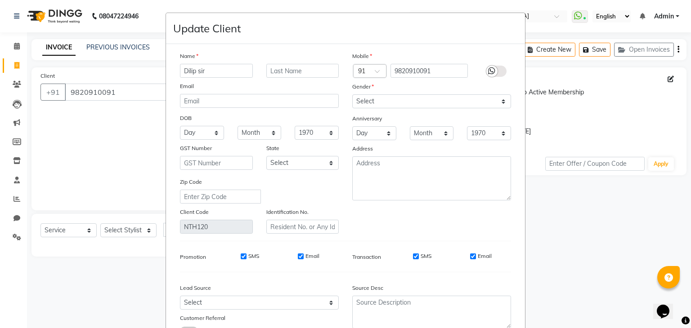
type input "Dilip sir"
click at [500, 74] on label at bounding box center [496, 71] width 20 height 11
click at [0, 0] on input "checkbox" at bounding box center [0, 0] width 0 height 0
click at [495, 71] on label at bounding box center [496, 71] width 20 height 11
click at [0, 0] on input "checkbox" at bounding box center [0, 0] width 0 height 0
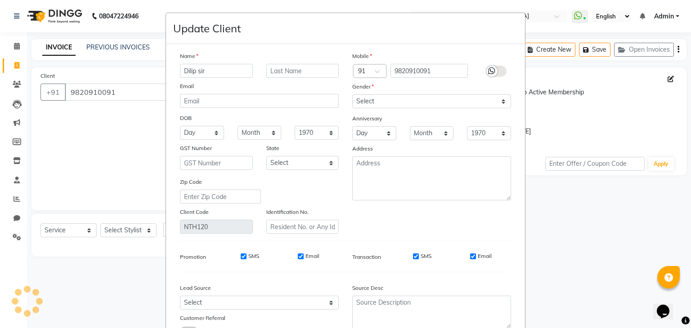
click at [499, 70] on label at bounding box center [496, 71] width 20 height 11
click at [0, 0] on input "checkbox" at bounding box center [0, 0] width 0 height 0
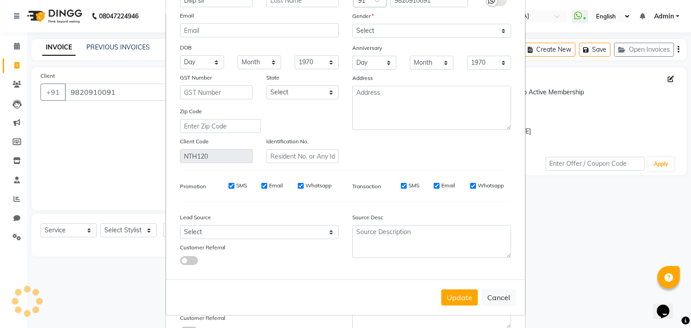
scroll to position [75, 0]
click at [455, 305] on button "Update" at bounding box center [459, 298] width 36 height 16
select select
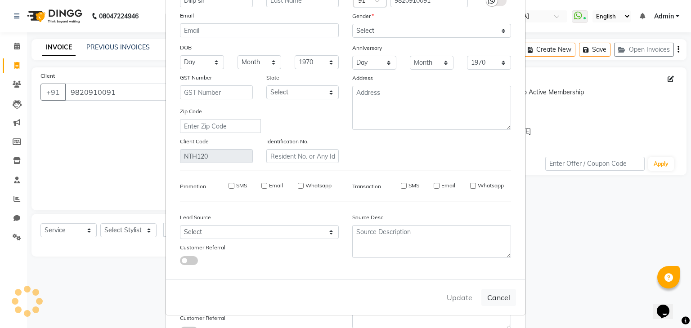
select select
checkbox input "false"
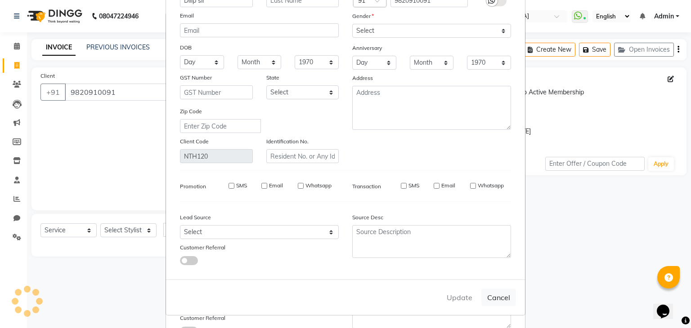
checkbox input "false"
select select
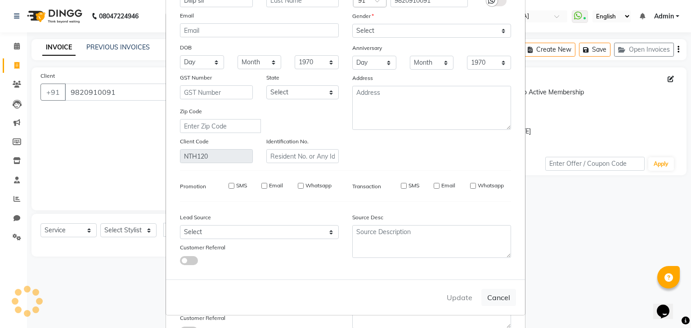
select select
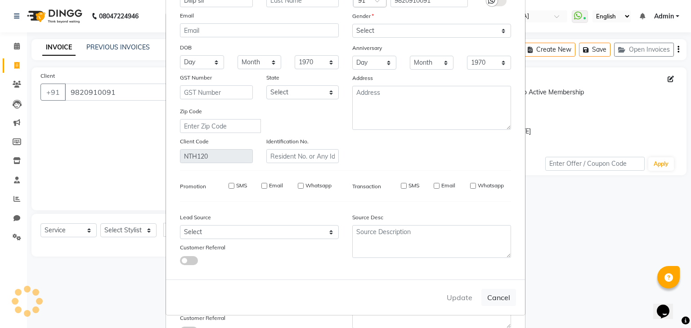
checkbox input "false"
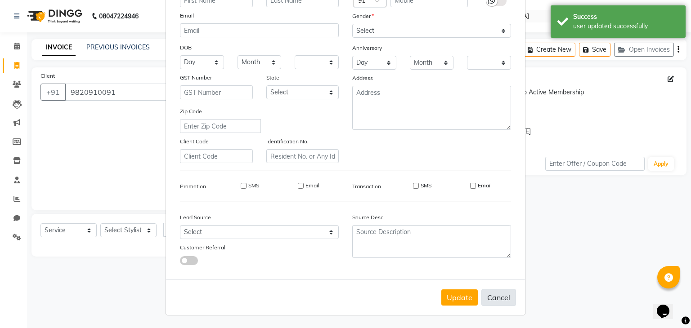
click at [495, 301] on button "Cancel" at bounding box center [498, 297] width 35 height 17
select select
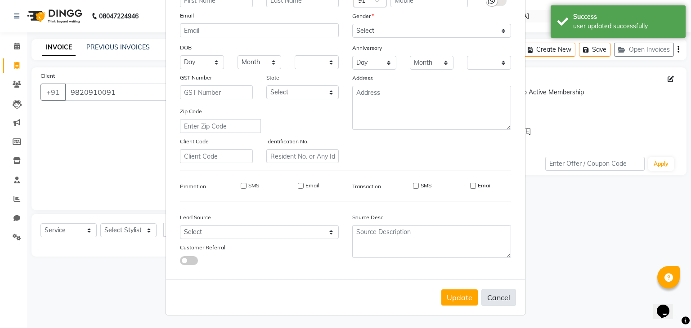
select select
checkbox input "false"
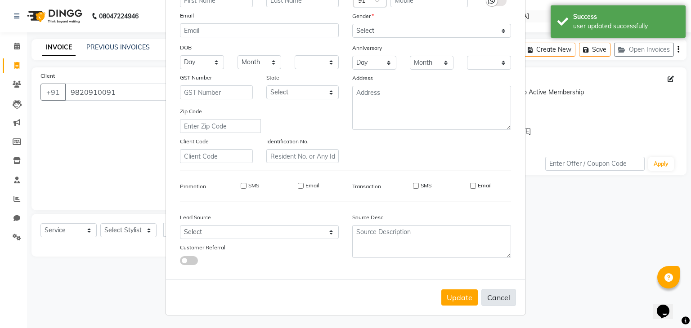
checkbox input "false"
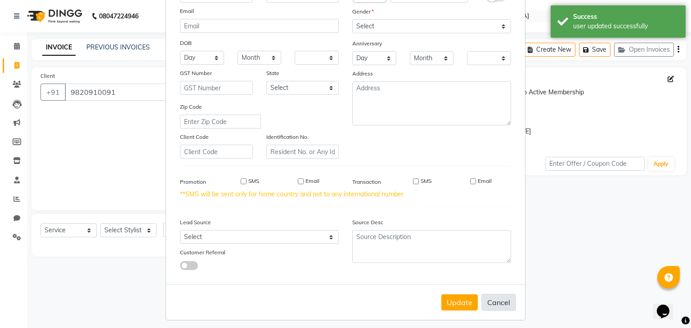
click at [495, 301] on button "Cancel" at bounding box center [498, 302] width 35 height 17
select select
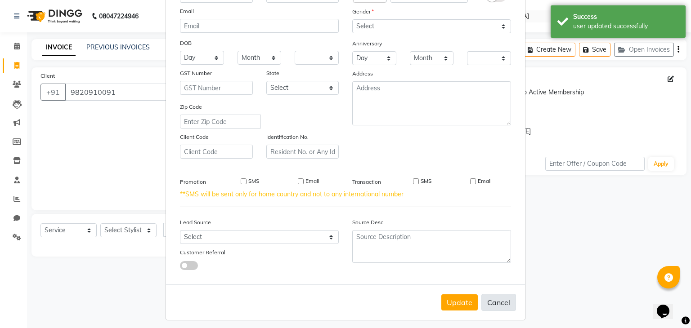
select select
checkbox input "false"
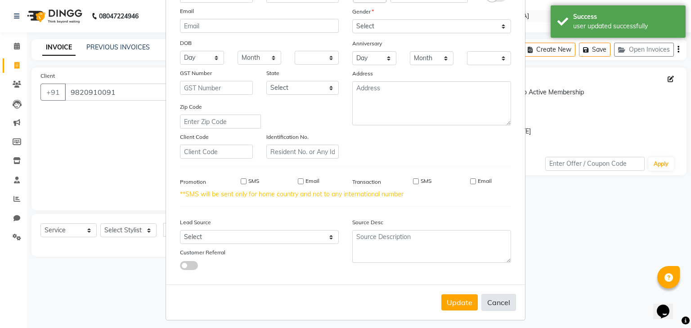
checkbox input "false"
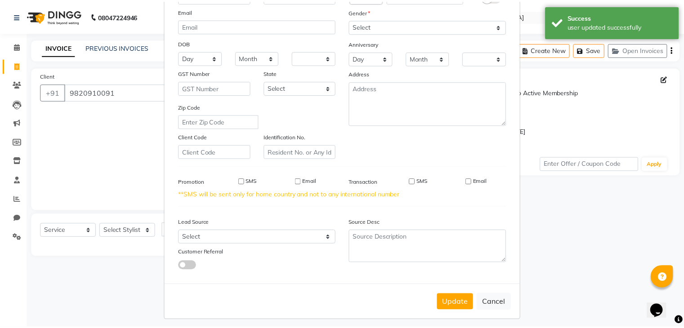
scroll to position [0, 0]
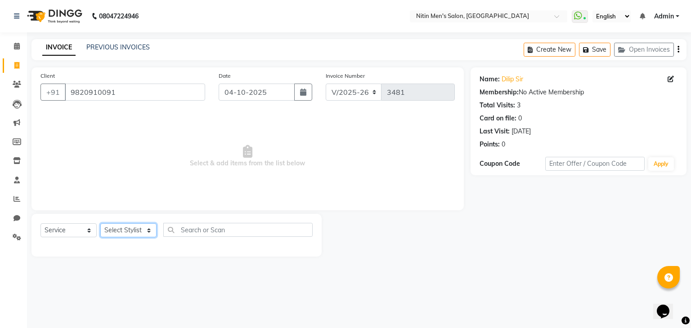
click at [144, 236] on select "Select Stylist [PERSON_NAME] DEEPA [PERSON_NAME] MEENAKSHI NITIN SIR [PERSON_NA…" at bounding box center [128, 231] width 56 height 14
select select "75699"
click at [100, 224] on select "Select Stylist [PERSON_NAME] DEEPA [PERSON_NAME] MEENAKSHI NITIN SIR [PERSON_NA…" at bounding box center [128, 231] width 56 height 14
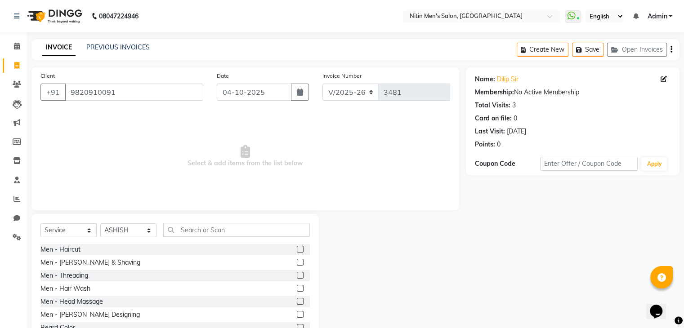
click at [297, 249] on label at bounding box center [300, 249] width 7 height 7
click at [297, 249] on input "checkbox" at bounding box center [300, 250] width 6 height 6
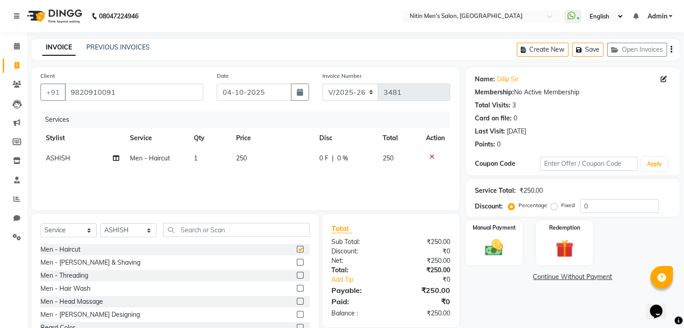
checkbox input "false"
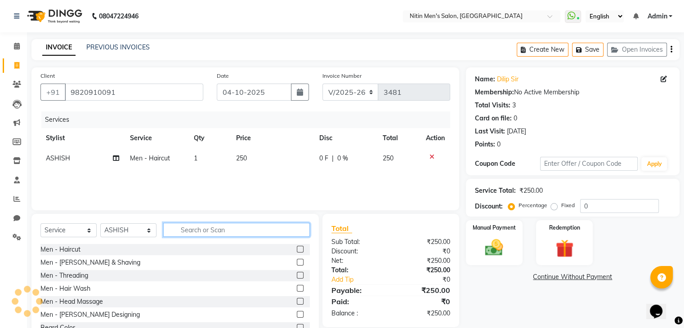
click at [280, 235] on input "text" at bounding box center [236, 230] width 147 height 14
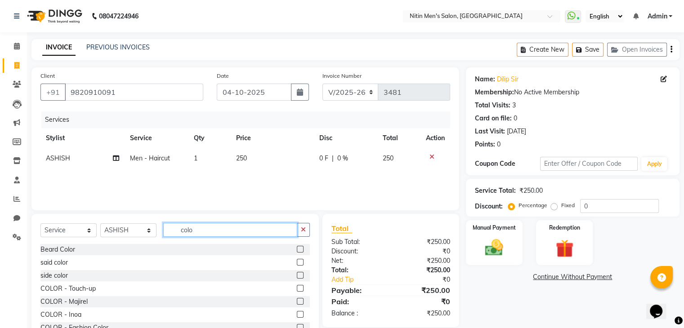
type input "colo"
click at [297, 314] on label at bounding box center [300, 314] width 7 height 7
click at [297, 314] on input "checkbox" at bounding box center [300, 315] width 6 height 6
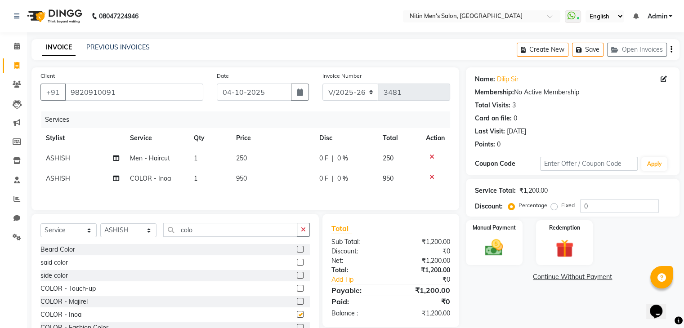
checkbox input "false"
click at [302, 93] on icon "button" at bounding box center [300, 92] width 6 height 7
select select "10"
select select "2025"
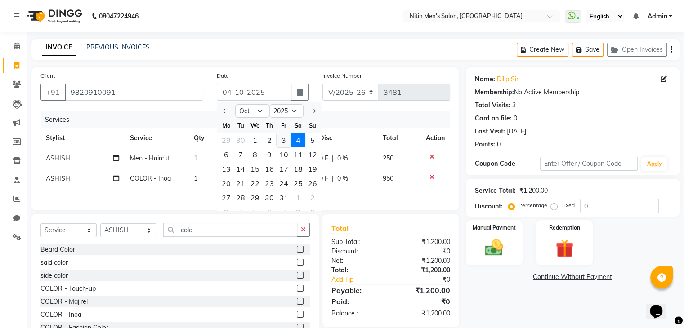
click at [283, 146] on div "3" at bounding box center [284, 140] width 14 height 14
type input "03-10-2025"
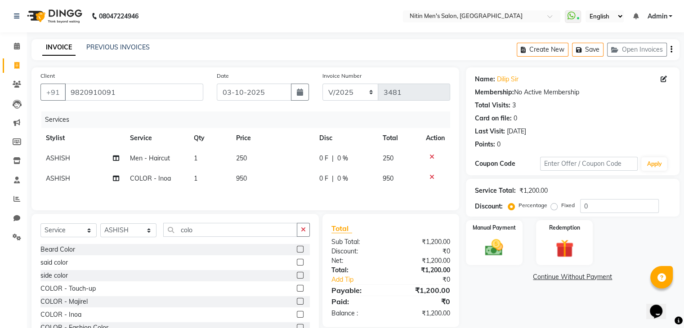
scroll to position [34, 0]
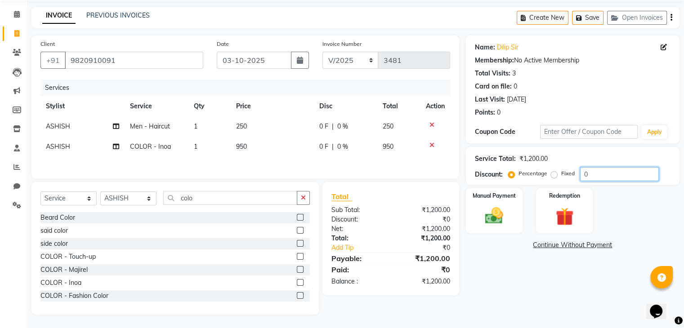
click at [605, 169] on input "0" at bounding box center [619, 174] width 79 height 14
type input "10"
click at [507, 209] on img at bounding box center [494, 217] width 30 height 22
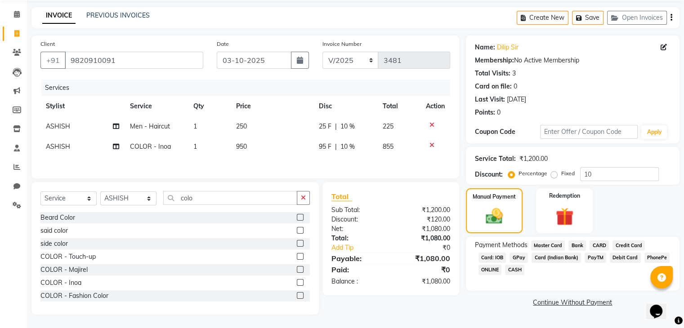
click at [519, 258] on span "GPay" at bounding box center [519, 258] width 18 height 10
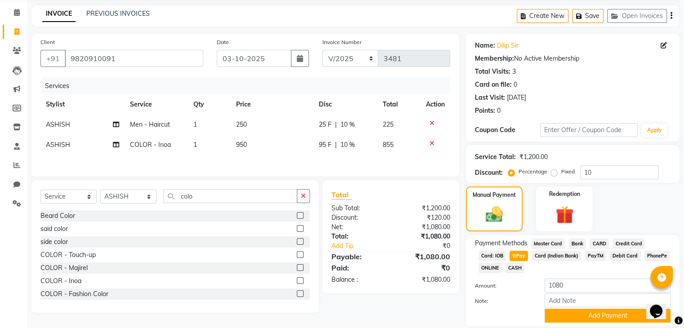
scroll to position [65, 0]
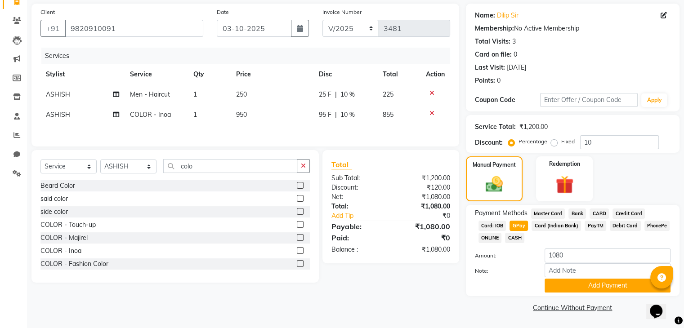
click at [544, 280] on div "Add Payment" at bounding box center [607, 286] width 139 height 14
click at [544, 281] on div "Add Payment" at bounding box center [607, 286] width 139 height 14
click at [556, 283] on button "Add Payment" at bounding box center [608, 286] width 126 height 14
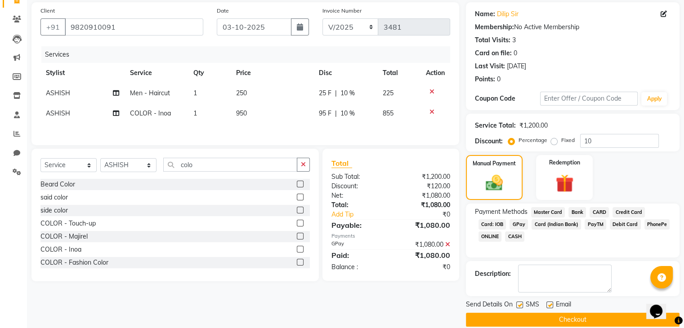
scroll to position [77, 0]
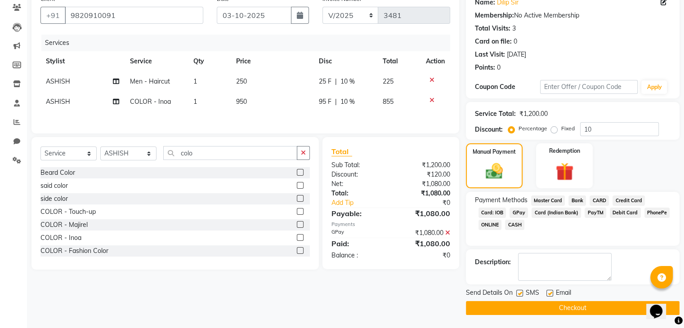
click at [536, 313] on button "Checkout" at bounding box center [573, 308] width 214 height 14
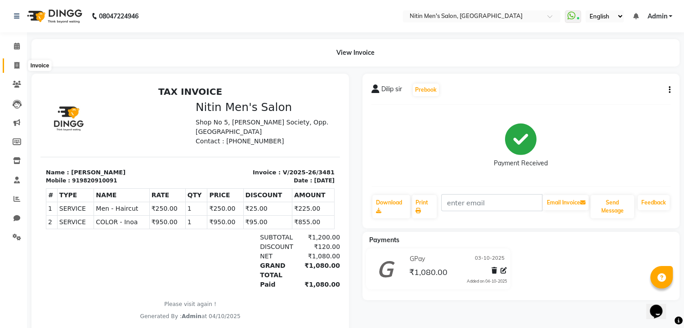
click at [21, 66] on span at bounding box center [17, 66] width 16 height 10
select select "7981"
select select "service"
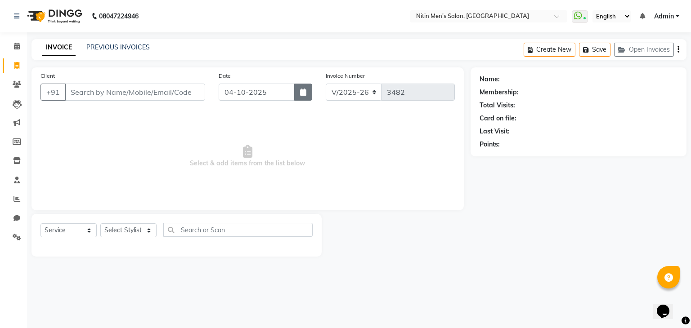
click at [309, 90] on button "button" at bounding box center [303, 92] width 18 height 17
select select "10"
select select "2025"
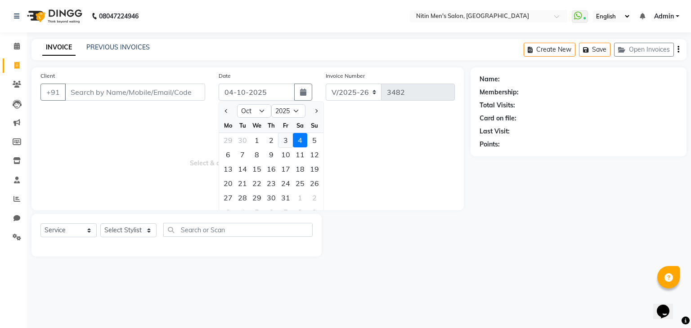
click at [283, 141] on div "3" at bounding box center [286, 140] width 14 height 14
type input "03-10-2025"
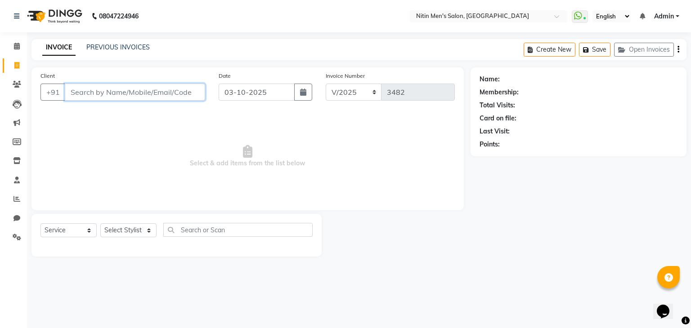
click at [153, 87] on input "Client" at bounding box center [135, 92] width 140 height 17
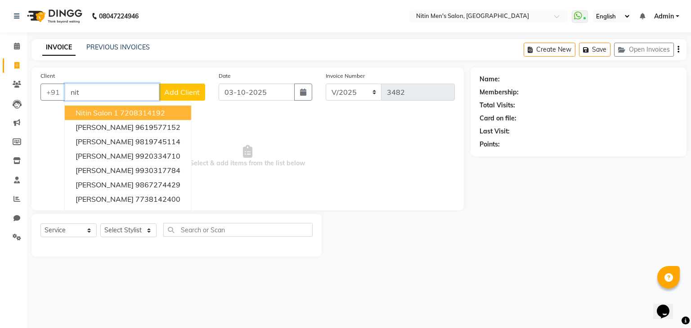
click at [129, 113] on ngb-highlight "7208314192" at bounding box center [142, 112] width 45 height 9
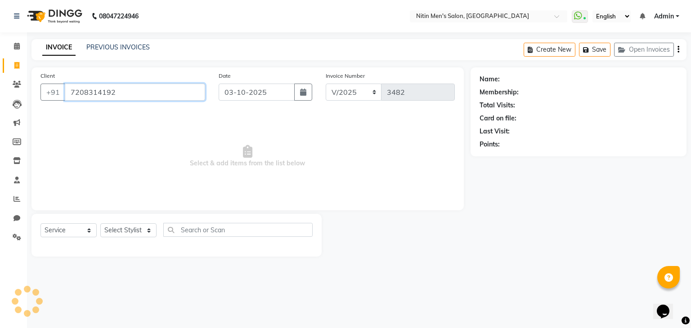
type input "7208314192"
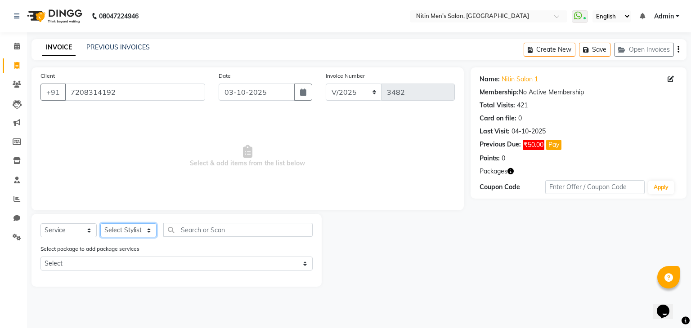
click at [125, 234] on select "Select Stylist [PERSON_NAME] DEEPA [PERSON_NAME] MEENAKSHI NITIN SIR [PERSON_NA…" at bounding box center [128, 231] width 56 height 14
select select "85157"
click at [100, 224] on select "Select Stylist [PERSON_NAME] DEEPA [PERSON_NAME] MEENAKSHI NITIN SIR [PERSON_NA…" at bounding box center [128, 231] width 56 height 14
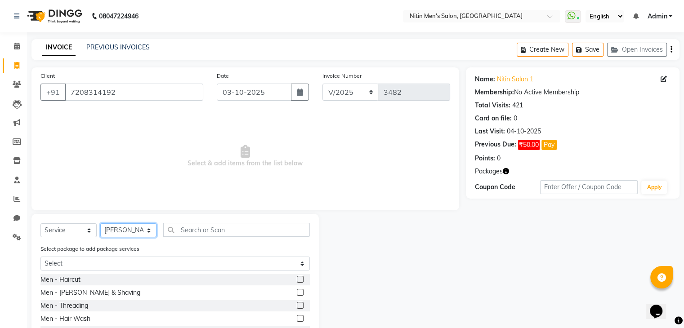
scroll to position [63, 0]
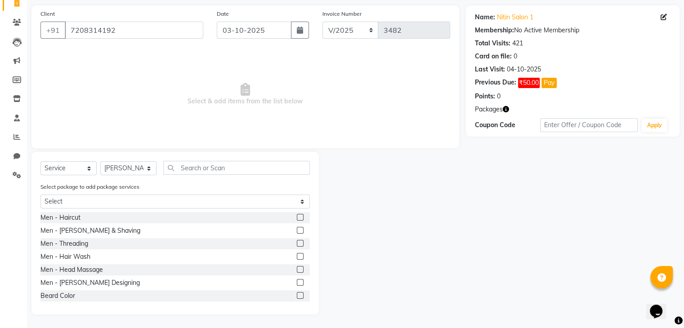
click at [297, 216] on div at bounding box center [303, 217] width 13 height 11
click at [297, 216] on label at bounding box center [300, 217] width 7 height 7
click at [297, 216] on input "checkbox" at bounding box center [300, 218] width 6 height 6
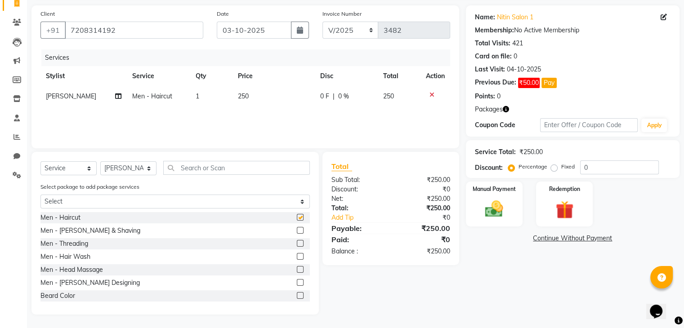
checkbox input "false"
click at [297, 233] on label at bounding box center [300, 230] width 7 height 7
click at [297, 233] on input "checkbox" at bounding box center [300, 231] width 6 height 6
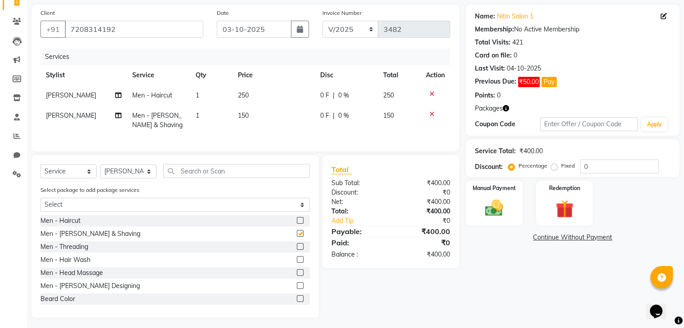
checkbox input "false"
click at [297, 224] on label at bounding box center [300, 220] width 7 height 7
click at [297, 224] on input "checkbox" at bounding box center [300, 221] width 6 height 6
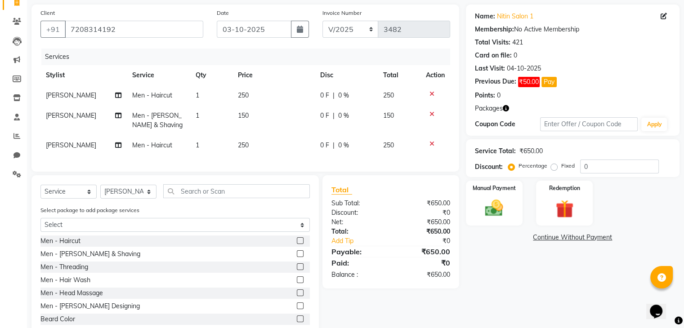
click at [297, 244] on label at bounding box center [300, 241] width 7 height 7
click at [297, 244] on input "checkbox" at bounding box center [300, 241] width 6 height 6
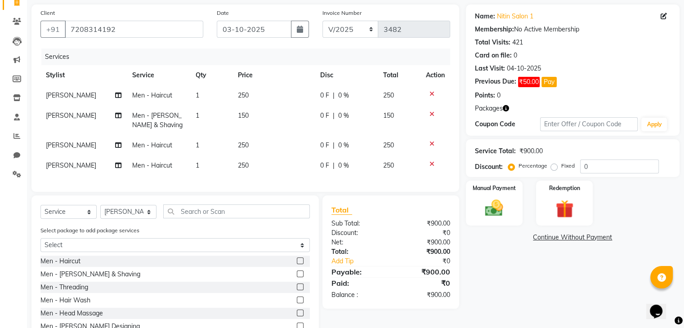
scroll to position [114, 0]
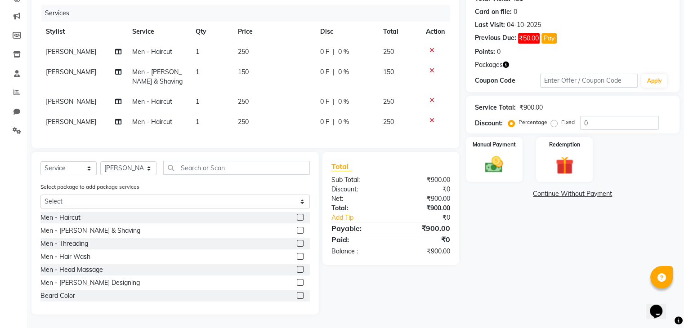
click at [297, 216] on label at bounding box center [300, 217] width 7 height 7
click at [297, 216] on input "checkbox" at bounding box center [300, 218] width 6 height 6
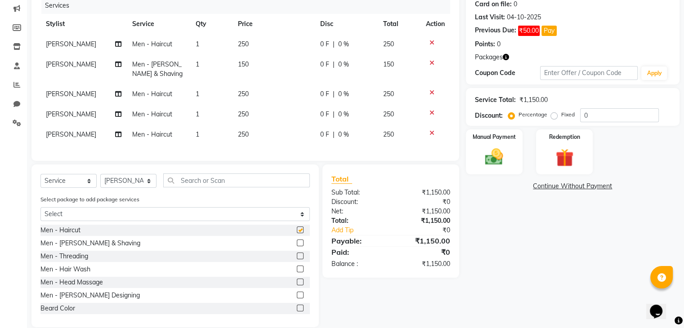
checkbox input "false"
click at [297, 247] on label at bounding box center [300, 243] width 7 height 7
click at [297, 247] on input "checkbox" at bounding box center [300, 244] width 6 height 6
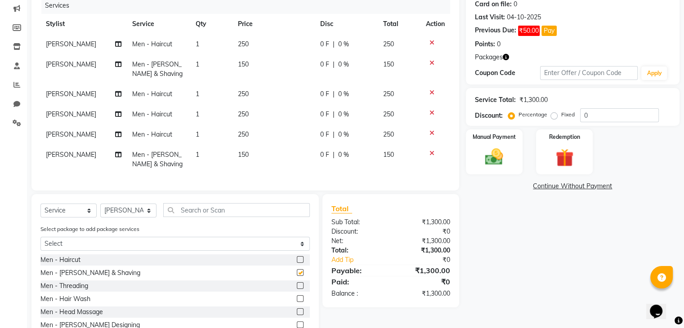
checkbox input "false"
click at [297, 263] on label at bounding box center [300, 259] width 7 height 7
click at [297, 263] on input "checkbox" at bounding box center [300, 260] width 6 height 6
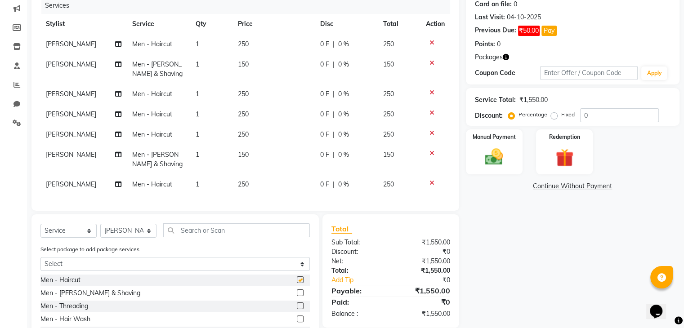
checkbox input "false"
click at [297, 297] on label at bounding box center [300, 293] width 7 height 7
click at [297, 297] on input "checkbox" at bounding box center [300, 294] width 6 height 6
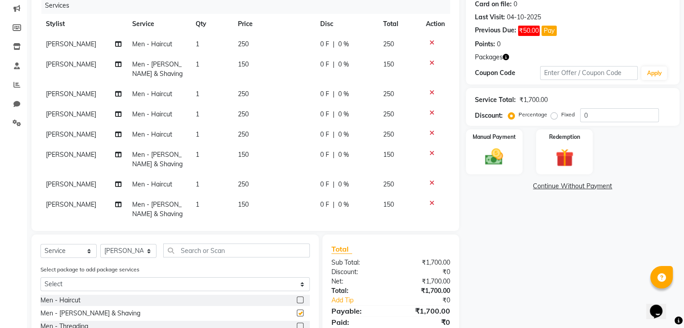
checkbox input "false"
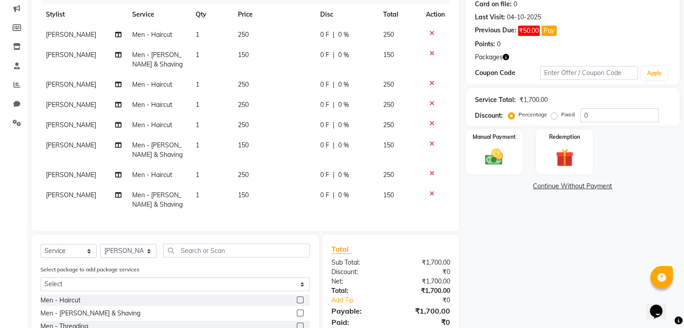
scroll to position [198, 0]
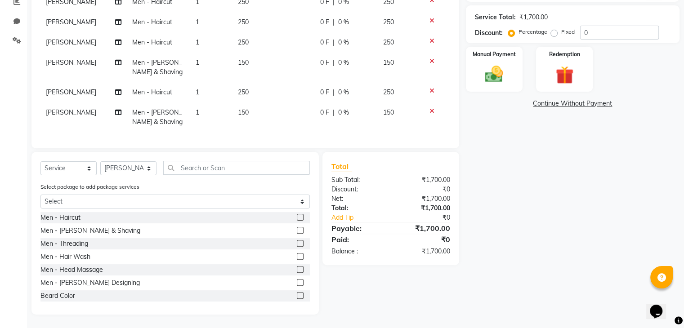
click at [297, 257] on label at bounding box center [300, 256] width 7 height 7
click at [297, 257] on input "checkbox" at bounding box center [300, 257] width 6 height 6
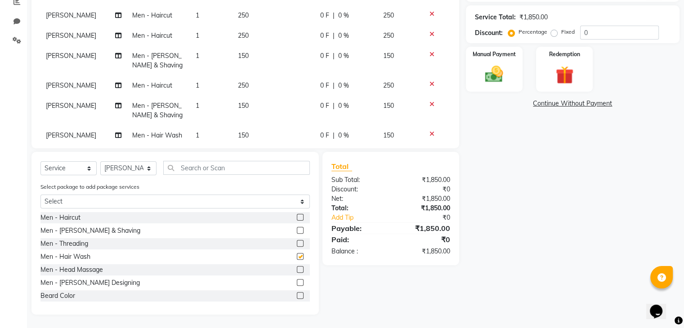
checkbox input "false"
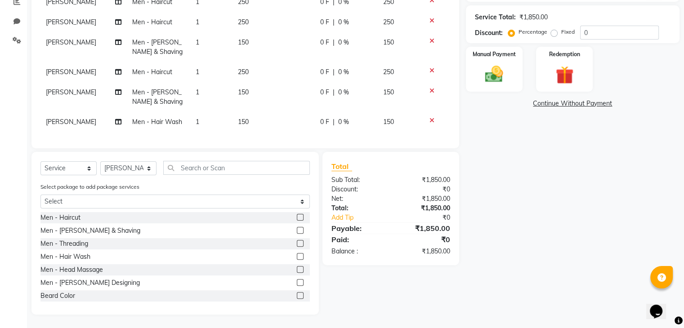
scroll to position [36, 0]
click at [117, 173] on select "Select Stylist [PERSON_NAME] DEEPA [PERSON_NAME] MEENAKSHI NITIN SIR [PERSON_NA…" at bounding box center [128, 169] width 56 height 14
select select "87617"
click at [100, 162] on select "Select Stylist [PERSON_NAME] DEEPA [PERSON_NAME] MEENAKSHI NITIN SIR [PERSON_NA…" at bounding box center [128, 169] width 56 height 14
click at [297, 219] on label at bounding box center [300, 217] width 7 height 7
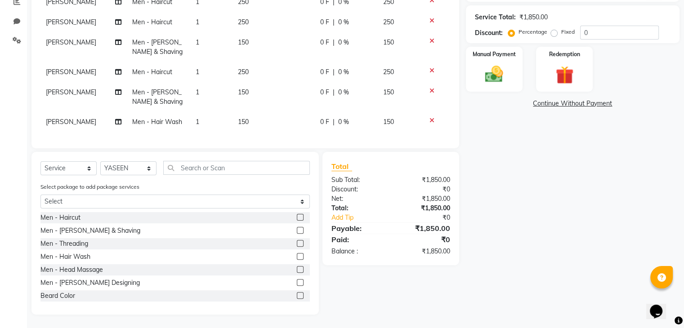
click at [297, 219] on input "checkbox" at bounding box center [300, 218] width 6 height 6
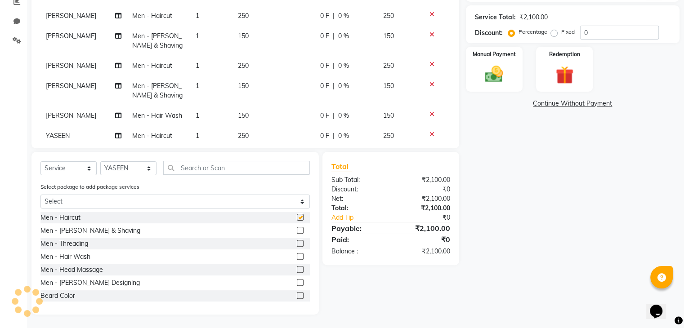
checkbox input "false"
click at [297, 228] on label at bounding box center [300, 230] width 7 height 7
click at [297, 228] on input "checkbox" at bounding box center [300, 231] width 6 height 6
checkbox input "false"
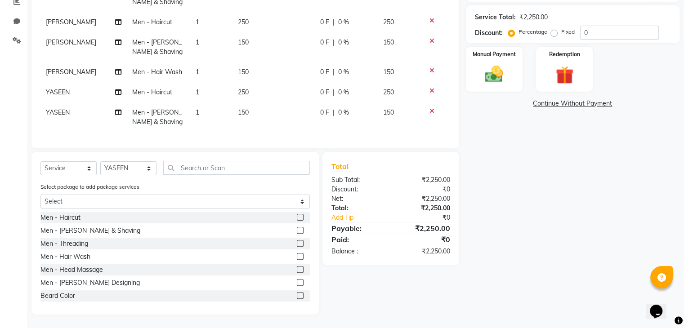
click at [297, 218] on label at bounding box center [300, 217] width 7 height 7
click at [297, 218] on input "checkbox" at bounding box center [300, 218] width 6 height 6
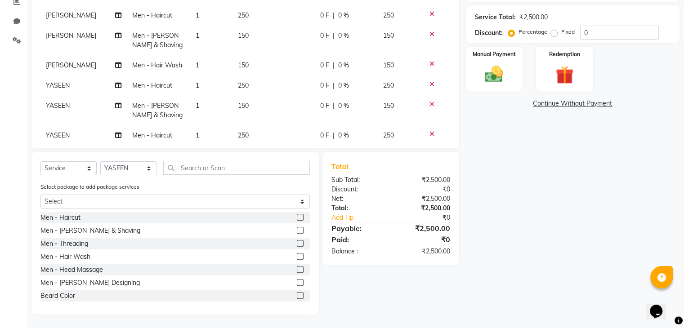
click at [297, 216] on label at bounding box center [300, 217] width 7 height 7
click at [297, 216] on input "checkbox" at bounding box center [300, 218] width 6 height 6
click at [297, 216] on label at bounding box center [300, 217] width 7 height 7
click at [297, 216] on input "checkbox" at bounding box center [300, 218] width 6 height 6
checkbox input "false"
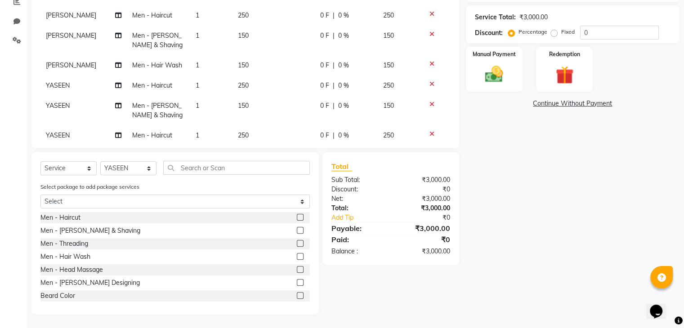
click at [297, 231] on label at bounding box center [300, 230] width 7 height 7
click at [297, 231] on input "checkbox" at bounding box center [300, 231] width 6 height 6
checkbox input "false"
click at [144, 173] on select "Select Stylist [PERSON_NAME] DEEPA [PERSON_NAME] MEENAKSHI NITIN SIR [PERSON_NA…" at bounding box center [128, 169] width 56 height 14
select select "91720"
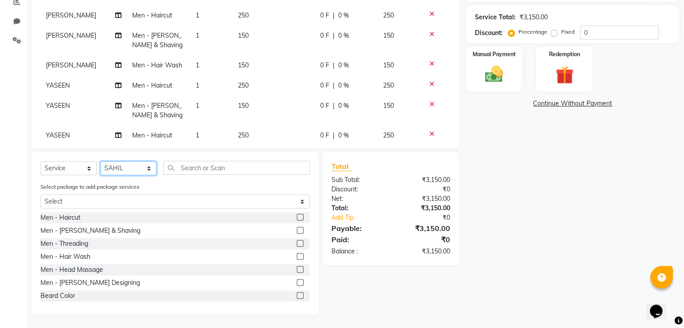
click at [100, 162] on select "Select Stylist [PERSON_NAME] DEEPA [PERSON_NAME] MEENAKSHI NITIN SIR [PERSON_NA…" at bounding box center [128, 169] width 56 height 14
click at [297, 227] on label at bounding box center [300, 230] width 7 height 7
click at [297, 228] on input "checkbox" at bounding box center [300, 231] width 6 height 6
checkbox input "false"
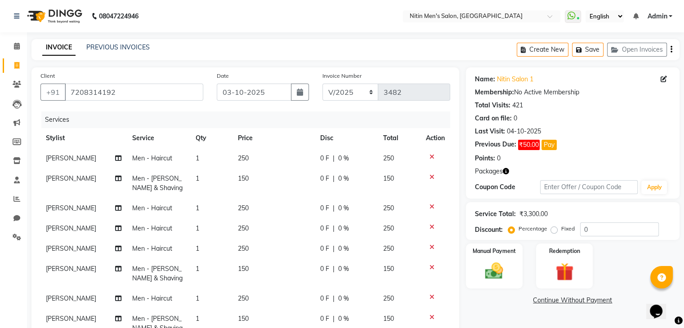
scroll to position [207, 0]
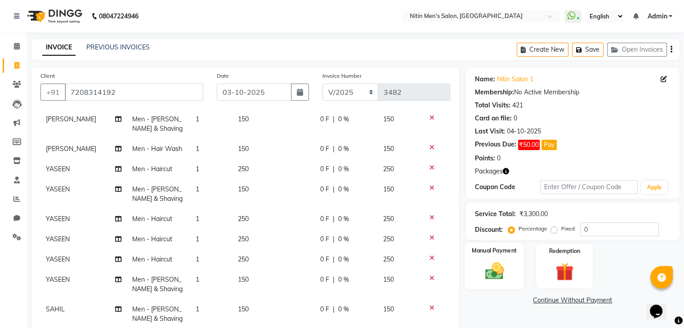
click at [489, 280] on img at bounding box center [494, 272] width 30 height 22
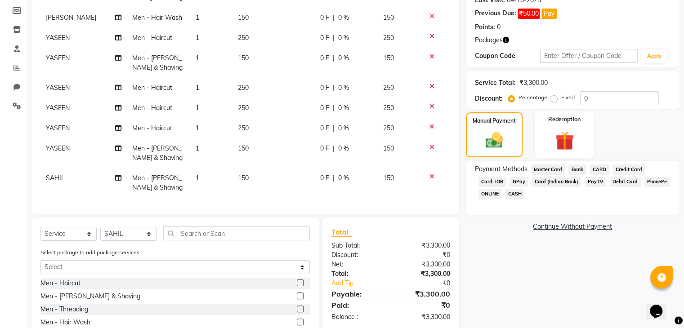
scroll to position [142, 0]
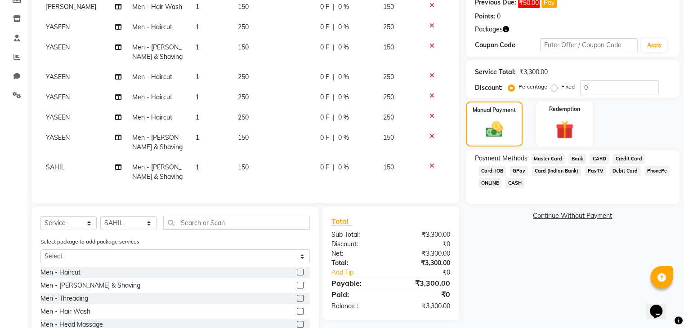
click at [515, 183] on span "CASH" at bounding box center [514, 183] width 19 height 10
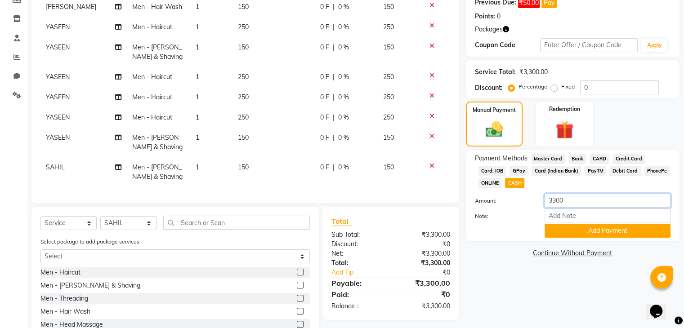
click at [562, 206] on input "3300" at bounding box center [608, 201] width 126 height 14
type input "3"
type input "1200"
click at [562, 229] on button "Add Payment" at bounding box center [608, 231] width 126 height 14
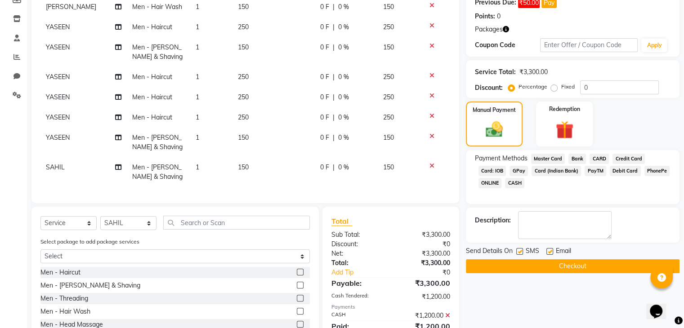
click at [517, 166] on span "GPay" at bounding box center [519, 171] width 18 height 10
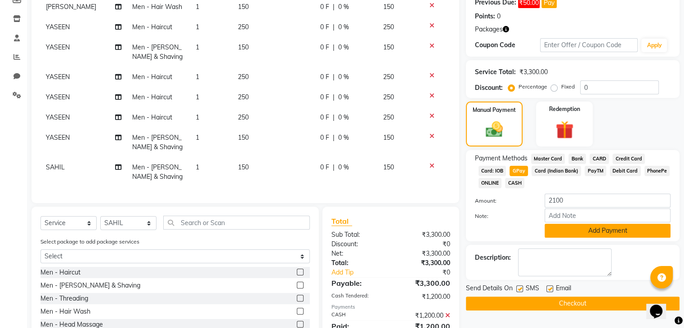
click at [565, 226] on button "Add Payment" at bounding box center [608, 231] width 126 height 14
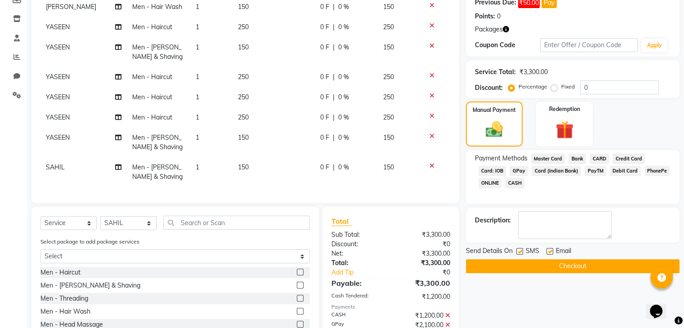
scroll to position [198, 0]
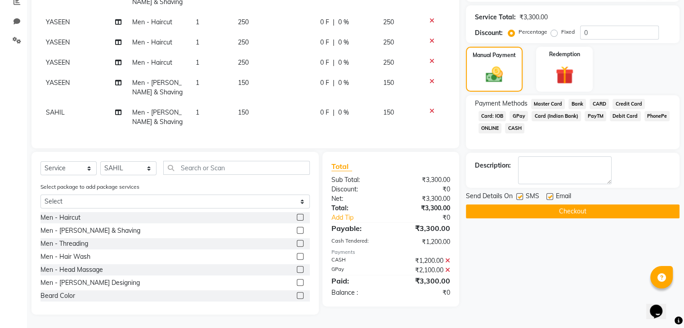
click at [517, 196] on label at bounding box center [520, 196] width 7 height 7
click at [517, 196] on input "checkbox" at bounding box center [520, 197] width 6 height 6
checkbox input "false"
click at [552, 196] on label at bounding box center [550, 196] width 7 height 7
click at [552, 196] on input "checkbox" at bounding box center [550, 197] width 6 height 6
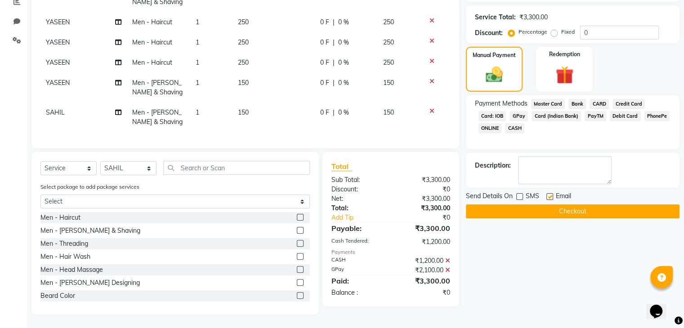
checkbox input "false"
click at [540, 214] on button "Checkout" at bounding box center [573, 212] width 214 height 14
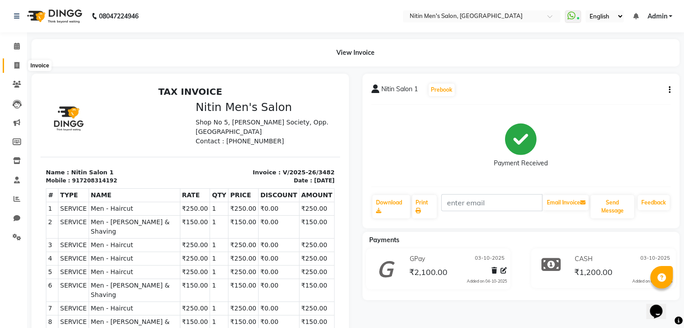
click at [16, 62] on icon at bounding box center [16, 65] width 5 height 7
select select "service"
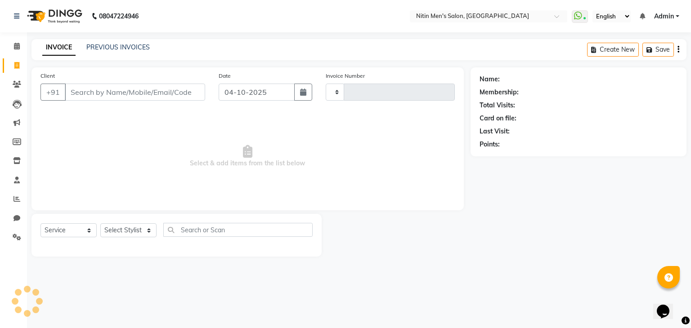
type input "3483"
select select "7981"
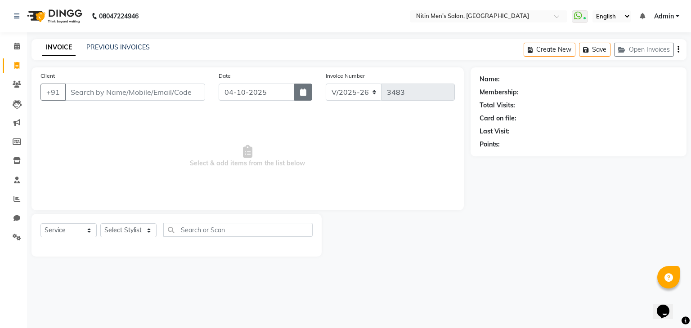
click at [303, 96] on button "button" at bounding box center [303, 92] width 18 height 17
select select "10"
select select "2025"
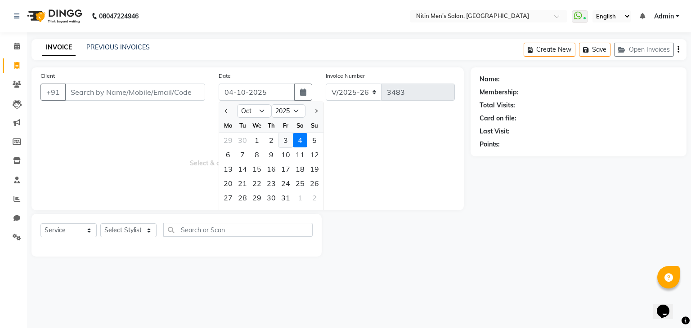
click at [285, 135] on div "3" at bounding box center [286, 140] width 14 height 14
type input "03-10-2025"
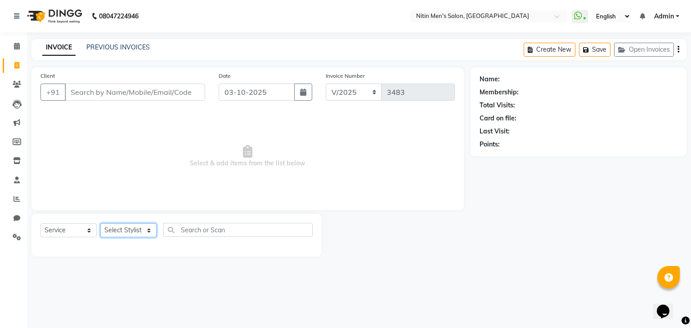
click at [119, 229] on select "Select Stylist [PERSON_NAME] DEEPA [PERSON_NAME] MEENAKSHI NITIN SIR [PERSON_NA…" at bounding box center [128, 231] width 56 height 14
select select "82599"
click at [100, 224] on select "Select Stylist [PERSON_NAME] DEEPA [PERSON_NAME] MEENAKSHI NITIN SIR [PERSON_NA…" at bounding box center [128, 231] width 56 height 14
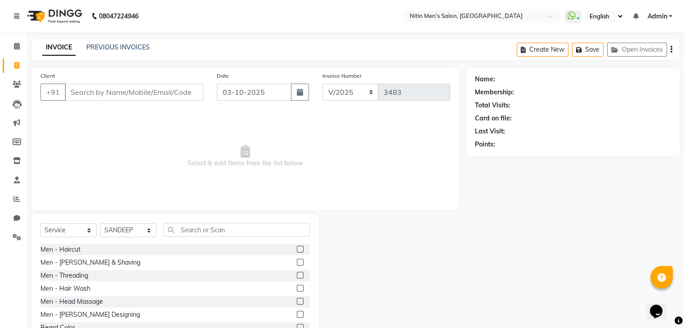
click at [297, 252] on div at bounding box center [303, 249] width 13 height 11
click at [297, 252] on label at bounding box center [300, 249] width 7 height 7
click at [297, 252] on input "checkbox" at bounding box center [300, 250] width 6 height 6
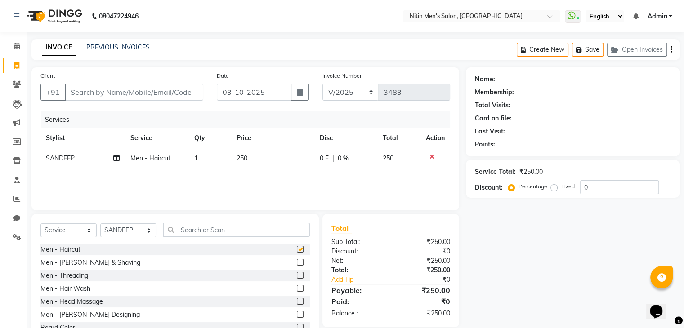
checkbox input "false"
click at [297, 262] on label at bounding box center [300, 262] width 7 height 7
click at [297, 262] on input "checkbox" at bounding box center [300, 263] width 6 height 6
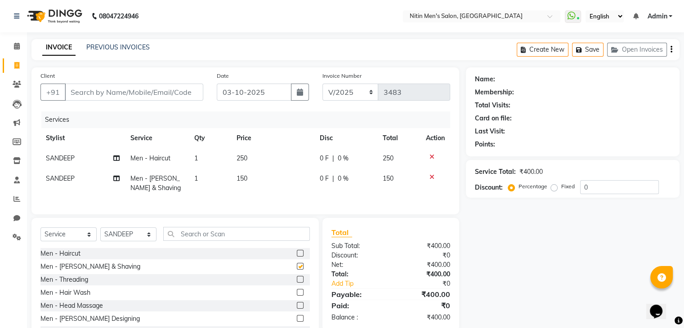
checkbox input "false"
click at [260, 240] on input "text" at bounding box center [236, 234] width 147 height 14
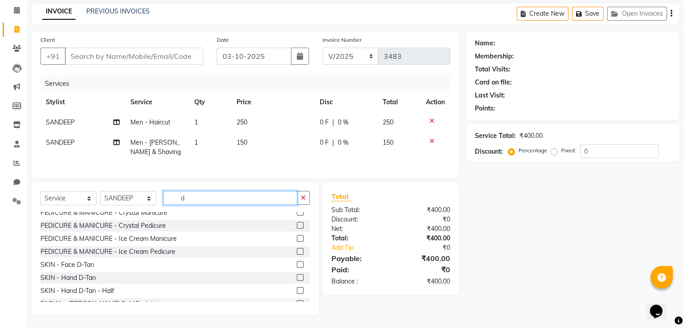
scroll to position [283, 0]
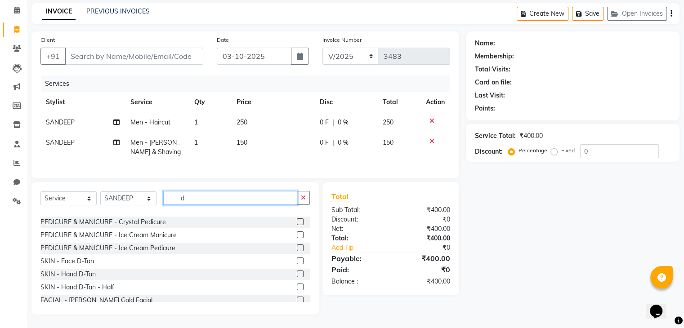
type input "d"
click at [297, 260] on label at bounding box center [300, 261] width 7 height 7
click at [297, 260] on input "checkbox" at bounding box center [300, 262] width 6 height 6
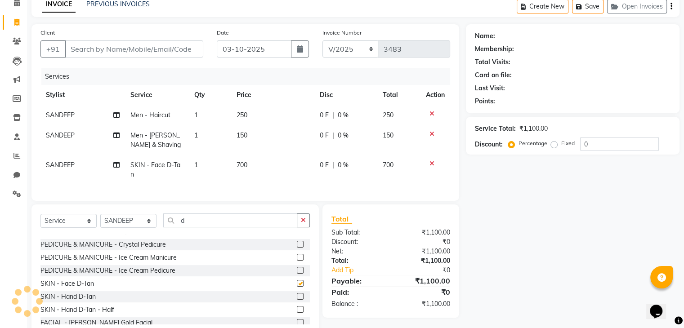
checkbox input "false"
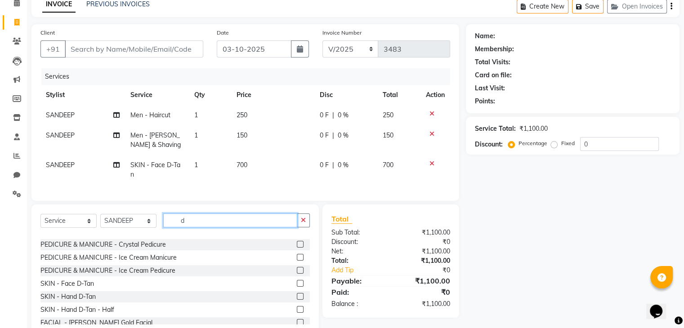
click at [211, 228] on input "d" at bounding box center [230, 221] width 134 height 14
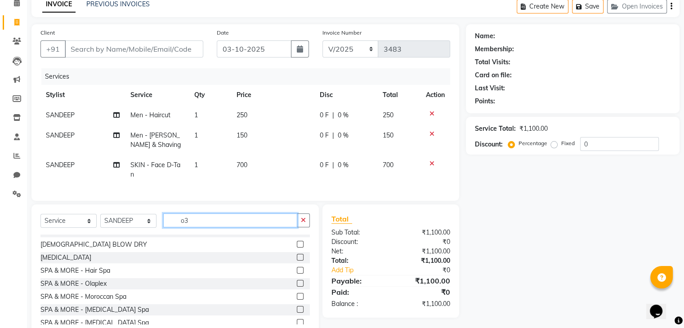
scroll to position [0, 0]
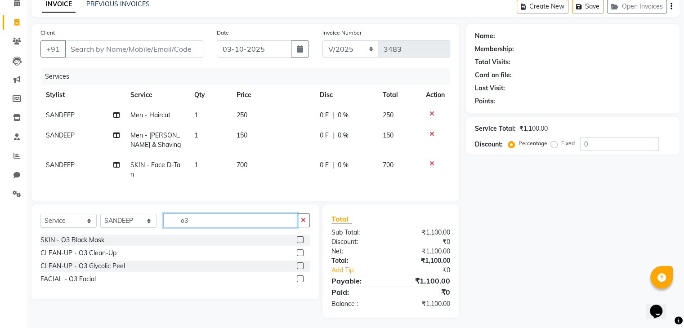
type input "o3"
click at [301, 256] on label at bounding box center [300, 253] width 7 height 7
click at [301, 256] on input "checkbox" at bounding box center [300, 254] width 6 height 6
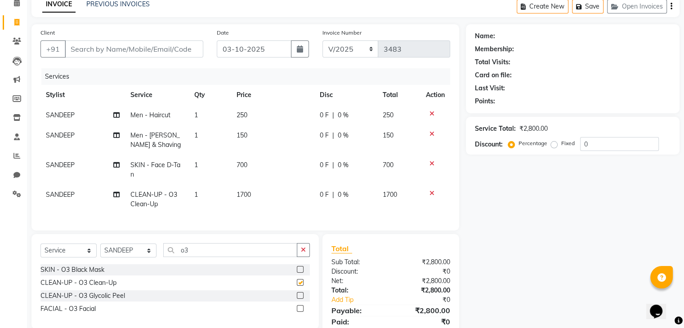
checkbox input "false"
click at [247, 167] on span "700" at bounding box center [242, 165] width 11 height 8
select select "82599"
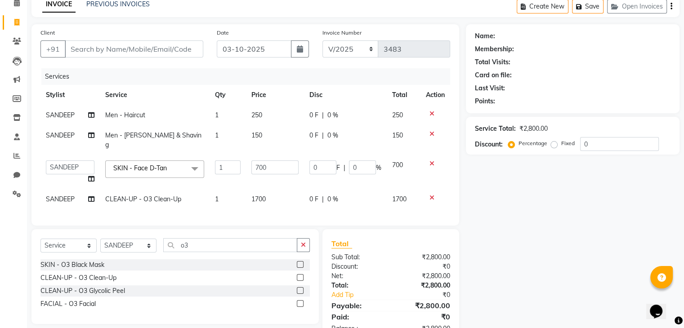
click at [247, 167] on td "700" at bounding box center [275, 172] width 58 height 34
click at [260, 161] on input "700" at bounding box center [275, 168] width 47 height 14
type input "600"
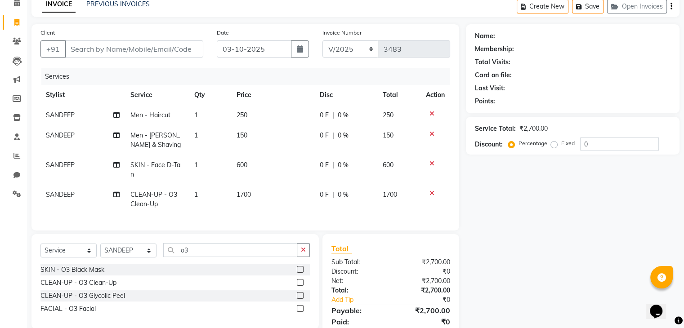
click at [281, 187] on td "1700" at bounding box center [272, 200] width 83 height 30
select select "82599"
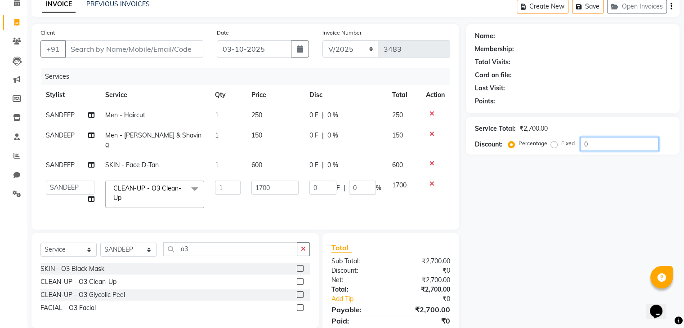
click at [597, 147] on input "0" at bounding box center [619, 144] width 79 height 14
type input "1"
type input "17"
type input "1"
type input "10"
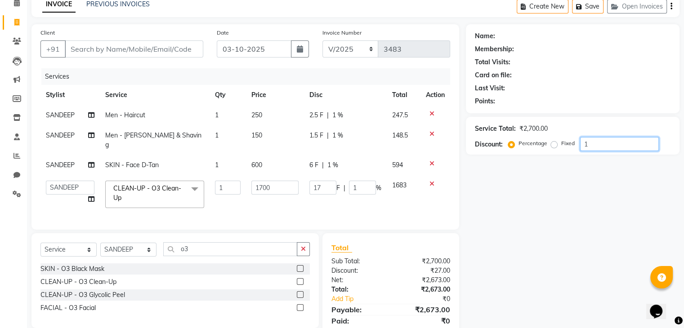
type input "170"
type input "10"
type input "1"
type input "17"
type input "1"
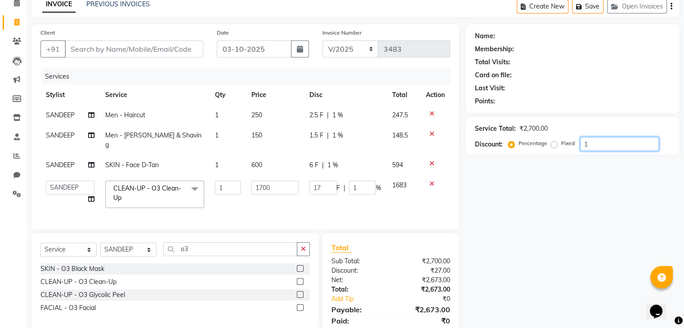
type input "0"
click at [562, 145] on label "Fixed" at bounding box center [568, 143] width 13 height 8
click at [553, 145] on input "Fixed" at bounding box center [556, 143] width 6 height 6
click at [606, 144] on input "number" at bounding box center [619, 144] width 79 height 14
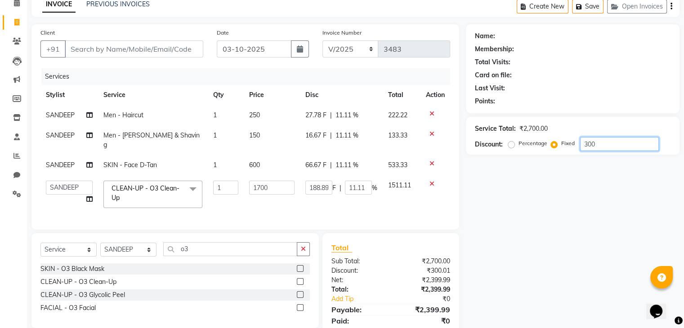
scroll to position [72, 0]
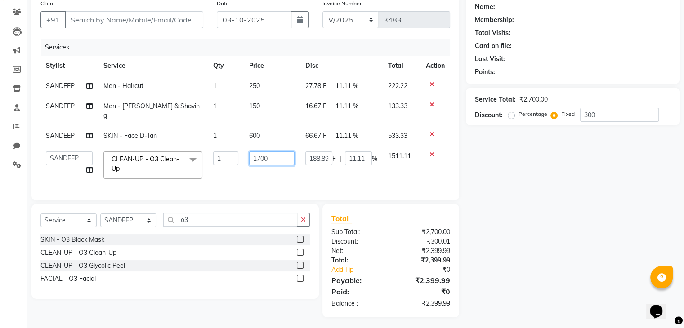
click at [269, 152] on input "1700" at bounding box center [271, 159] width 45 height 14
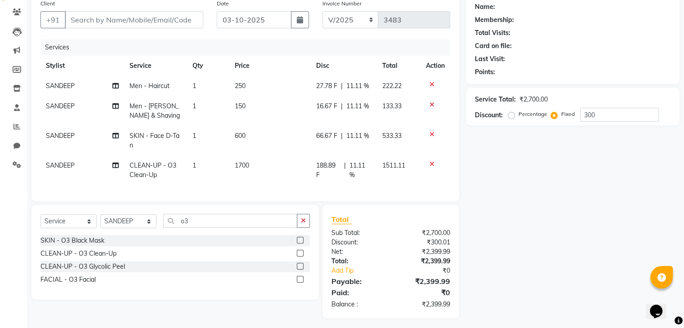
click at [251, 127] on td "600" at bounding box center [270, 141] width 82 height 30
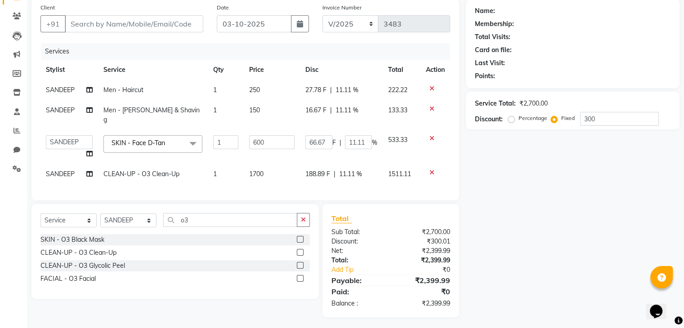
click at [251, 135] on input "600" at bounding box center [271, 142] width 45 height 14
click at [271, 158] on tbody "SANDEEP Men - Haircut 1 250 27.78 F | 11.11 % 222.22 SANDEEP Men - [PERSON_NAME…" at bounding box center [245, 132] width 410 height 104
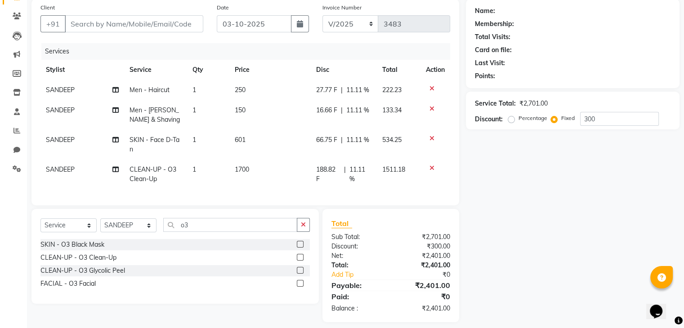
scroll to position [83, 0]
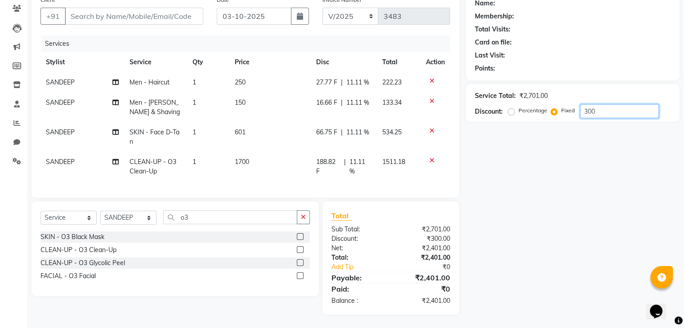
click at [623, 104] on input "300" at bounding box center [619, 111] width 79 height 14
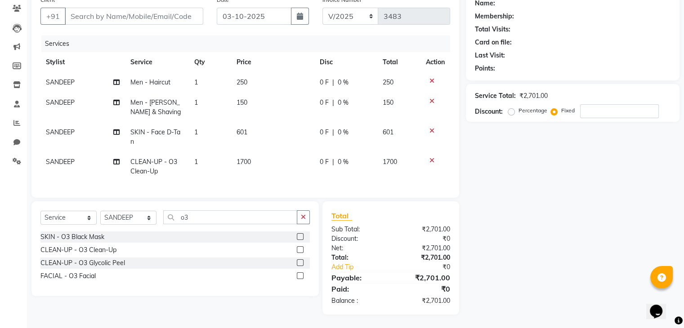
click at [245, 122] on td "601" at bounding box center [272, 137] width 83 height 30
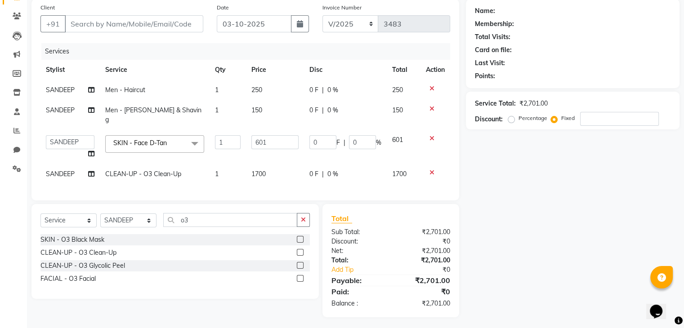
click at [245, 119] on td "1" at bounding box center [228, 115] width 36 height 30
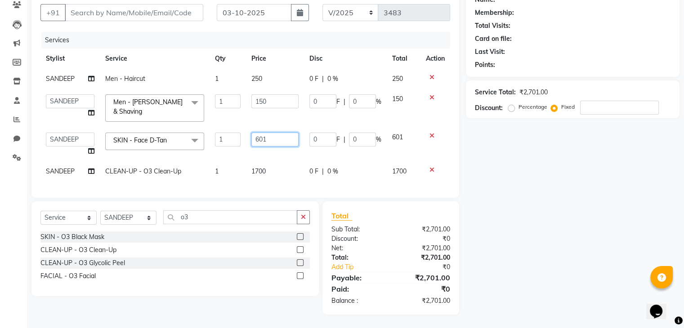
click at [266, 133] on input "601" at bounding box center [275, 140] width 47 height 14
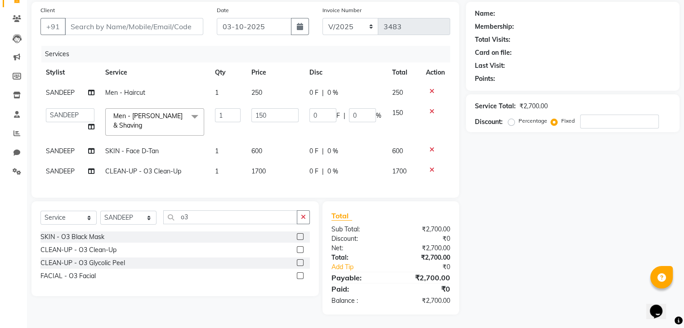
click at [273, 148] on td "600" at bounding box center [275, 151] width 58 height 20
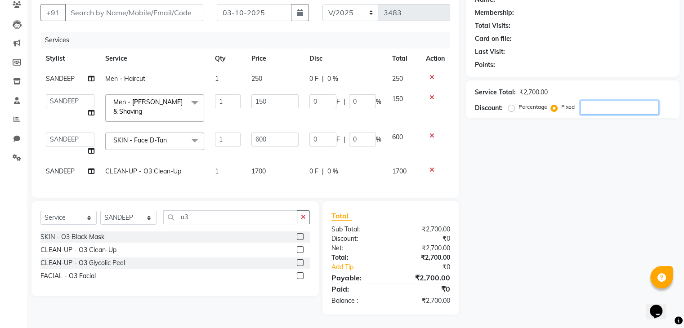
click at [614, 111] on input "number" at bounding box center [619, 108] width 79 height 14
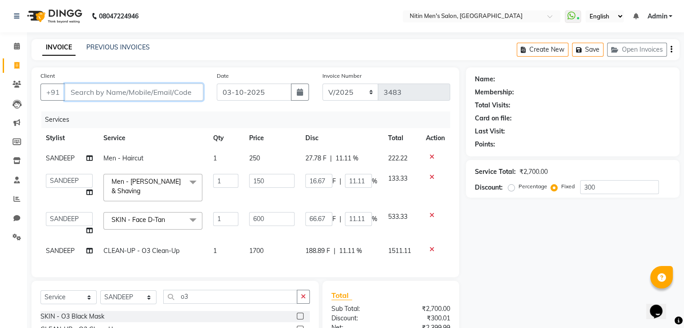
click at [153, 98] on input "Client" at bounding box center [134, 92] width 139 height 17
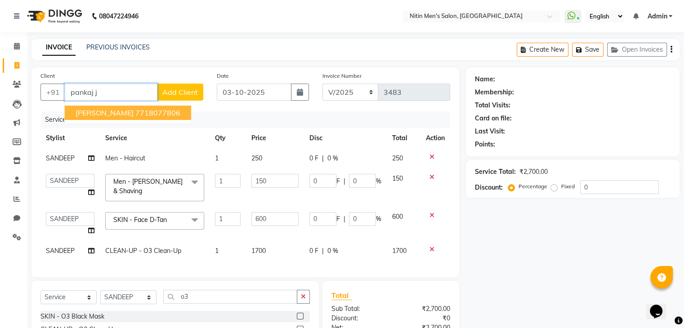
click at [135, 119] on button "[PERSON_NAME] 7718077806" at bounding box center [128, 113] width 126 height 14
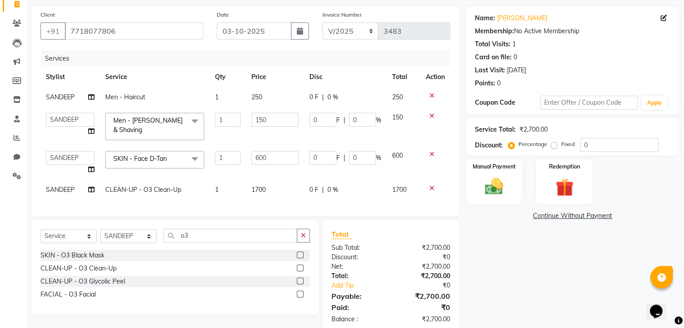
scroll to position [83, 0]
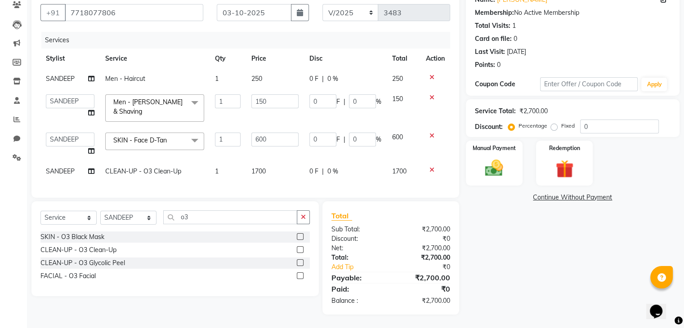
click at [333, 167] on span "0 %" at bounding box center [333, 171] width 11 height 9
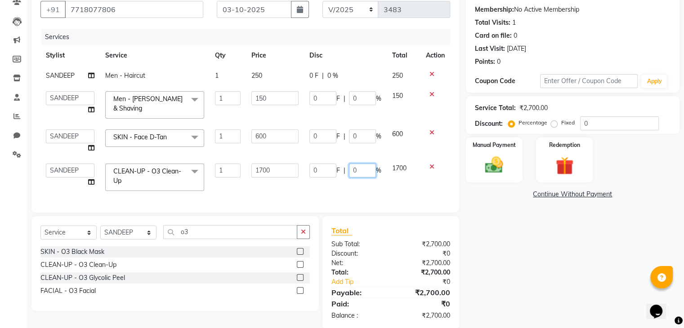
click at [369, 170] on input "0" at bounding box center [362, 171] width 27 height 14
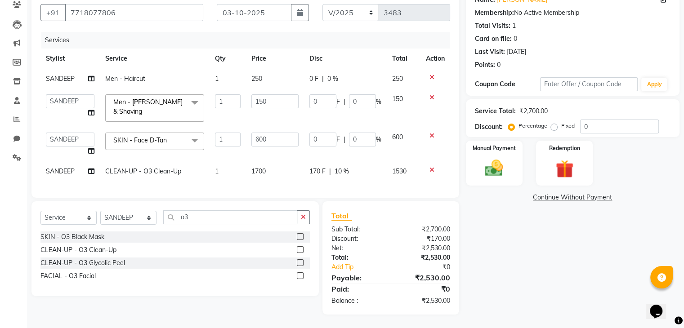
click at [360, 195] on div "Client [PHONE_NUMBER] Date [DATE] Invoice Number V/2025 V/[PHONE_NUMBER] Servic…" at bounding box center [245, 93] width 428 height 210
click at [258, 135] on input "600" at bounding box center [275, 140] width 47 height 14
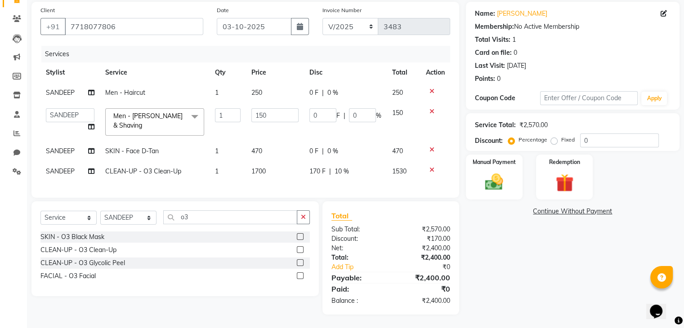
click at [283, 166] on td "1700" at bounding box center [275, 172] width 58 height 20
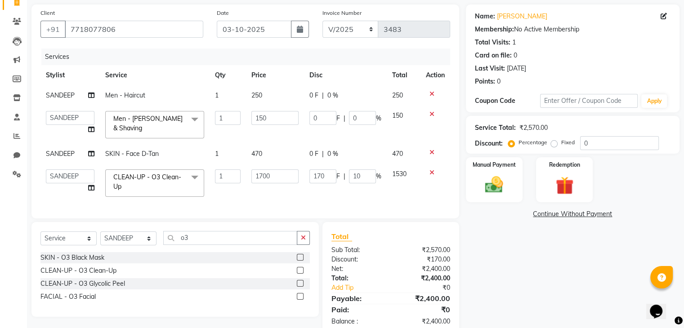
scroll to position [73, 0]
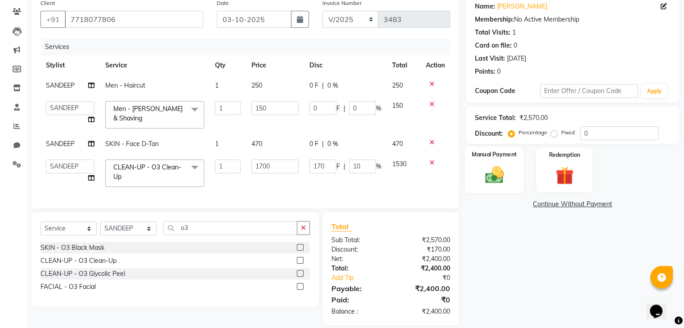
click at [510, 180] on div "Manual Payment" at bounding box center [494, 170] width 59 height 46
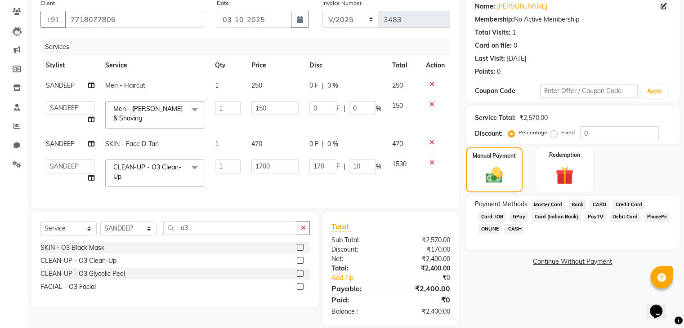
click at [516, 219] on span "GPay" at bounding box center [519, 217] width 18 height 10
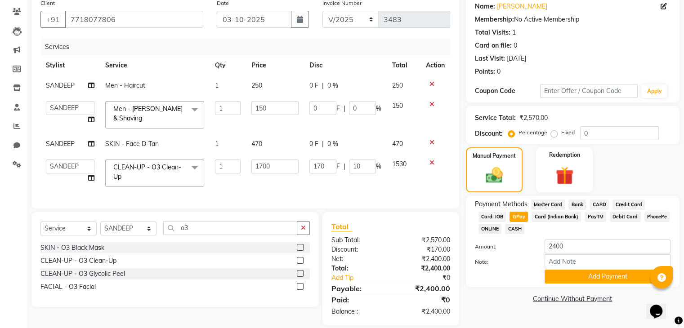
scroll to position [86, 0]
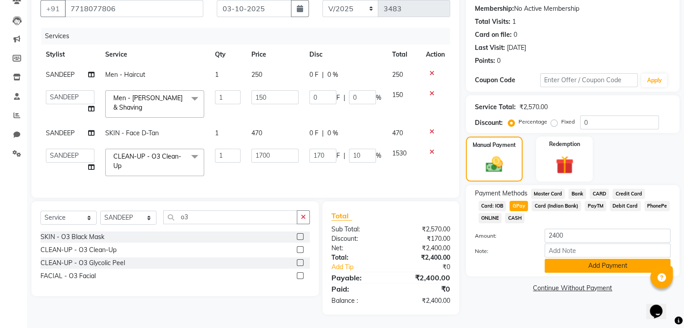
click at [585, 265] on button "Add Payment" at bounding box center [608, 266] width 126 height 14
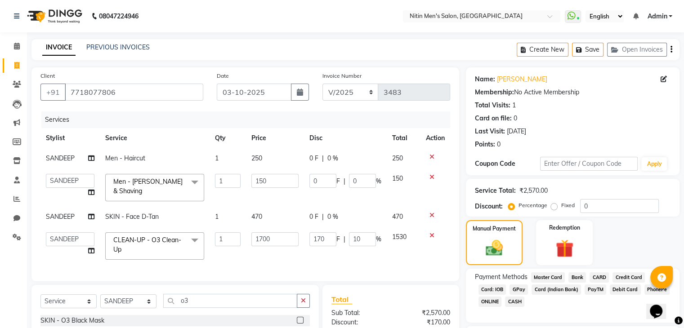
scroll to position [105, 0]
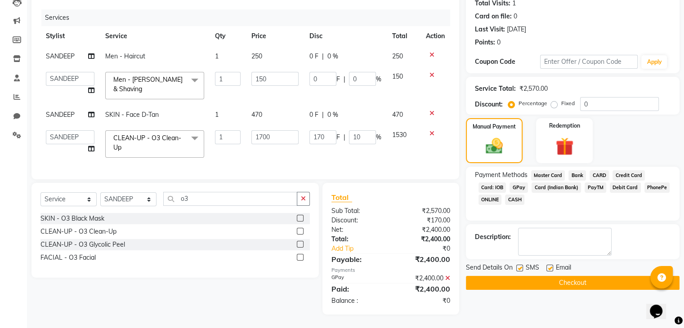
click at [509, 285] on button "Checkout" at bounding box center [573, 283] width 214 height 14
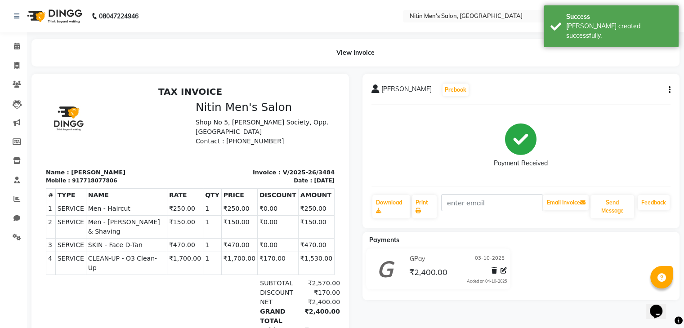
click at [15, 73] on li "Invoice" at bounding box center [13, 65] width 27 height 19
click at [15, 71] on link "Invoice" at bounding box center [14, 65] width 22 height 15
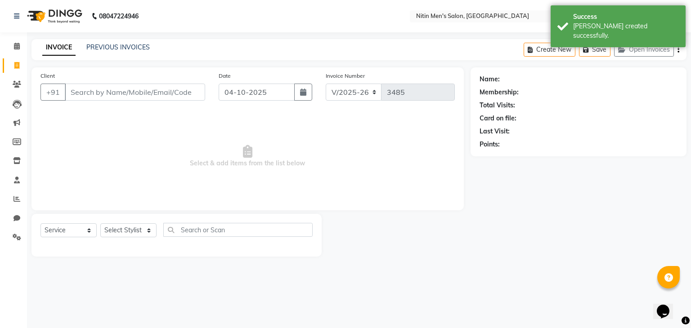
click at [79, 92] on input "Client" at bounding box center [135, 92] width 140 height 17
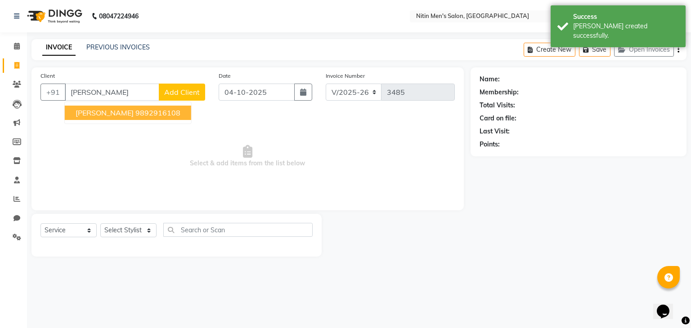
click at [139, 113] on ngb-highlight "9892916108" at bounding box center [157, 112] width 45 height 9
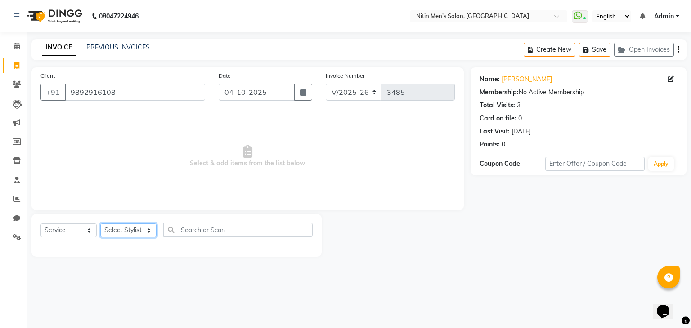
drag, startPoint x: 126, startPoint y: 227, endPoint x: 124, endPoint y: 102, distance: 125.6
click at [124, 102] on div "Client [PHONE_NUMBER] Date [DATE] Invoice Number V/2025 V/[PHONE_NUMBER] Select…" at bounding box center [248, 161] width 446 height 189
click at [100, 224] on select "Select Stylist [PERSON_NAME] DEEPA [PERSON_NAME] MEENAKSHI NITIN SIR [PERSON_NA…" at bounding box center [128, 231] width 56 height 14
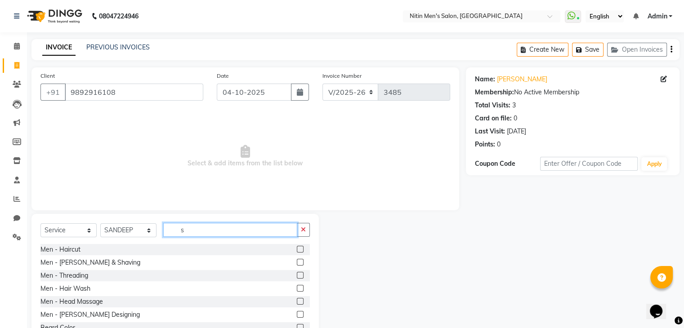
click at [218, 229] on input "s" at bounding box center [230, 230] width 134 height 14
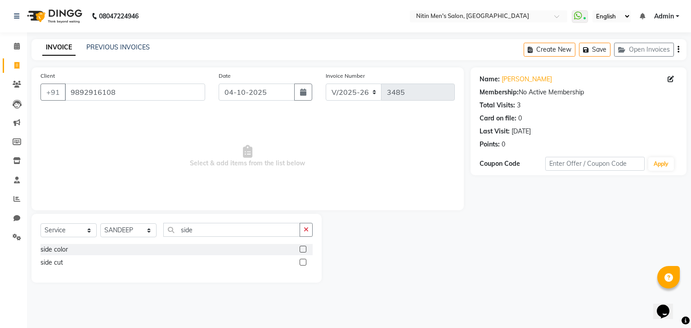
click at [304, 249] on label at bounding box center [303, 249] width 7 height 7
click at [304, 249] on input "checkbox" at bounding box center [303, 250] width 6 height 6
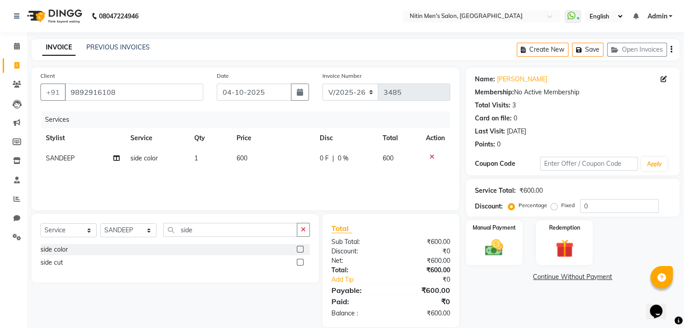
click at [240, 161] on span "600" at bounding box center [242, 158] width 11 height 8
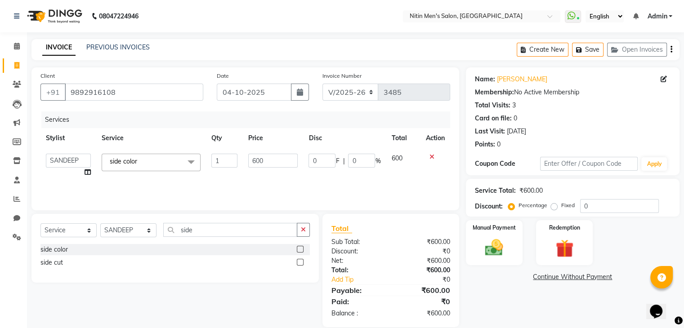
click at [240, 161] on td "1" at bounding box center [224, 165] width 37 height 34
click at [260, 162] on input "600" at bounding box center [272, 161] width 49 height 14
click at [239, 225] on input "side" at bounding box center [230, 230] width 134 height 14
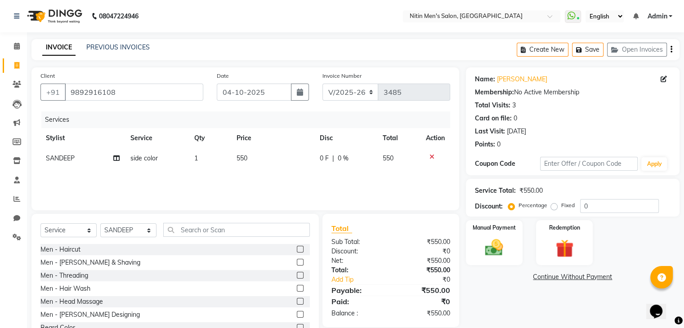
click at [297, 249] on label at bounding box center [300, 249] width 7 height 7
click at [297, 249] on input "checkbox" at bounding box center [300, 250] width 6 height 6
click at [300, 98] on button "button" at bounding box center [300, 92] width 18 height 17
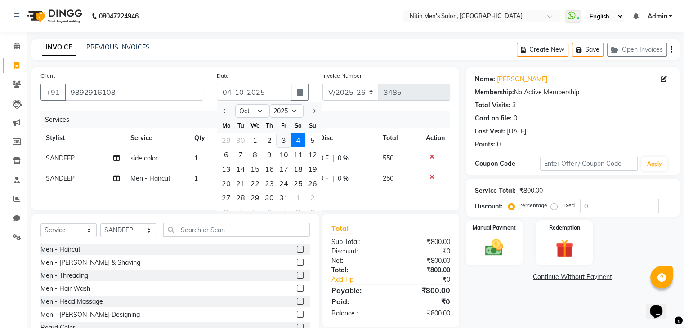
click at [286, 136] on div "3" at bounding box center [284, 140] width 14 height 14
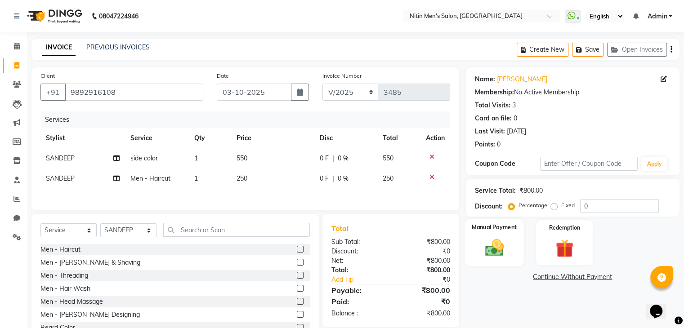
click at [500, 250] on img at bounding box center [494, 249] width 30 height 22
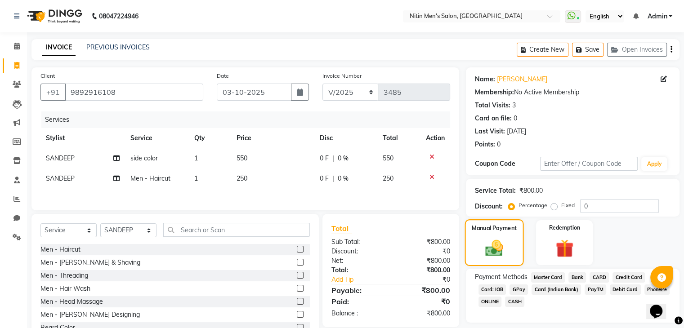
scroll to position [34, 0]
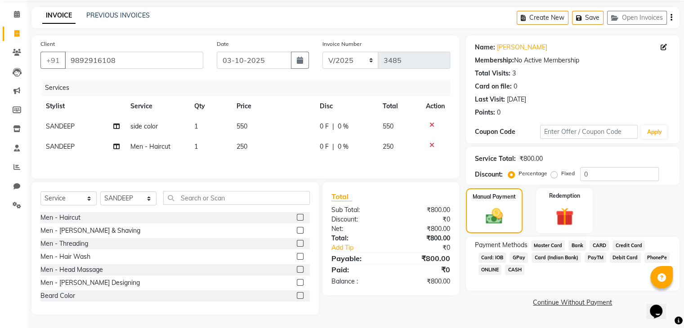
click at [517, 272] on span "CASH" at bounding box center [514, 270] width 19 height 10
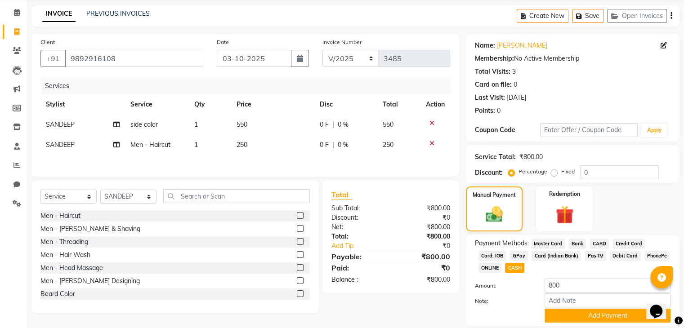
scroll to position [65, 0]
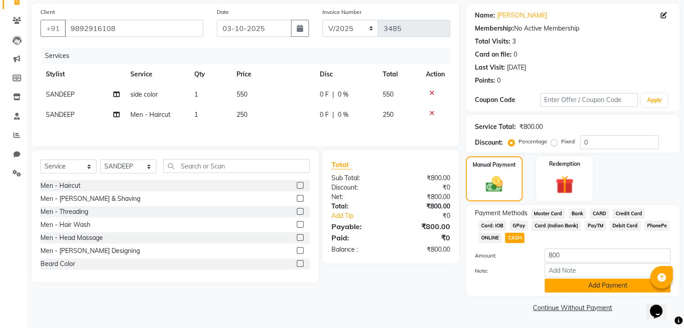
click at [545, 287] on button "Add Payment" at bounding box center [608, 286] width 126 height 14
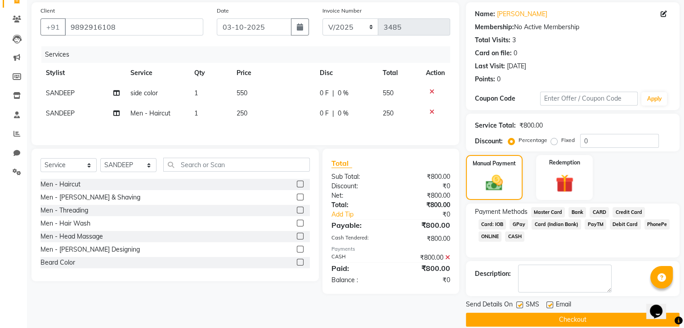
scroll to position [77, 0]
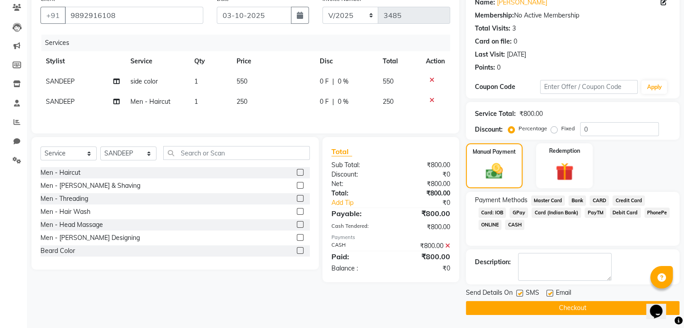
click at [549, 306] on button "Checkout" at bounding box center [573, 308] width 214 height 14
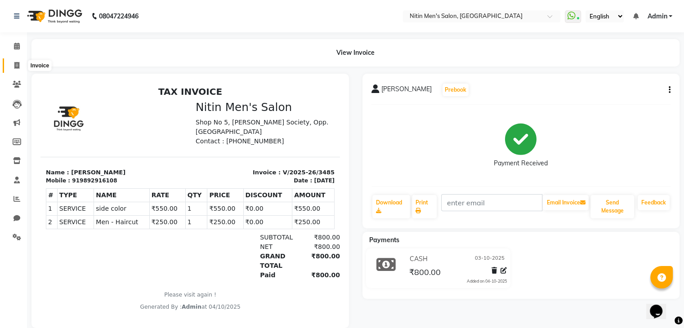
click at [22, 65] on span at bounding box center [17, 66] width 16 height 10
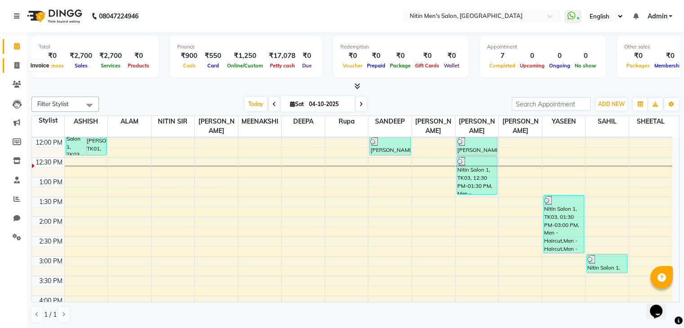
click at [19, 66] on icon at bounding box center [16, 65] width 5 height 7
select select "service"
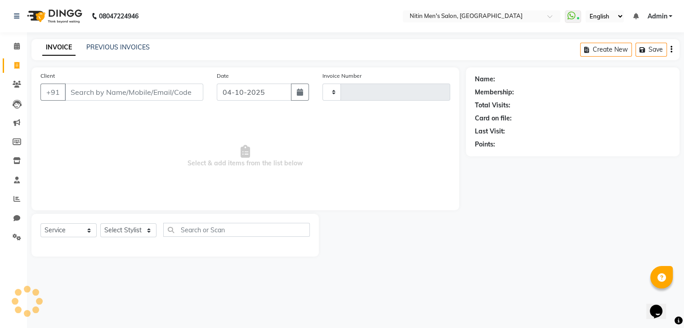
type input "3483"
select select "7981"
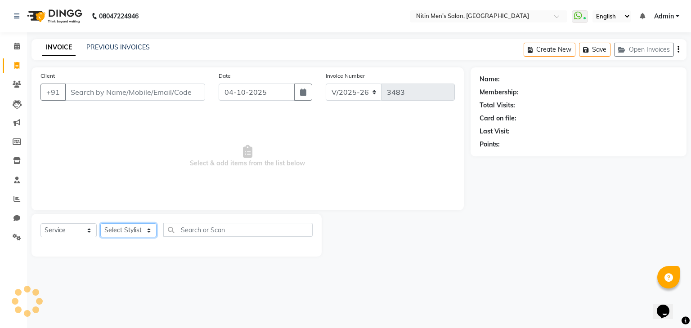
click at [138, 232] on select "Select Stylist [PERSON_NAME] DEEPA [PERSON_NAME] MEENAKSHI NITIN SIR [PERSON_NA…" at bounding box center [128, 231] width 56 height 14
select select "82599"
click at [100, 224] on select "Select Stylist [PERSON_NAME] DEEPA [PERSON_NAME] MEENAKSHI NITIN SIR [PERSON_NA…" at bounding box center [128, 231] width 56 height 14
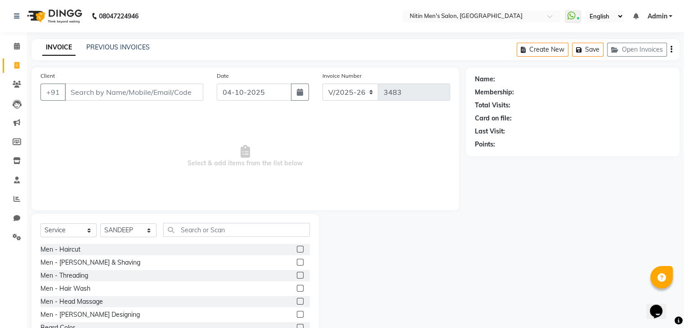
click at [127, 181] on span "Select & add items from the list below" at bounding box center [245, 157] width 410 height 90
click at [297, 248] on label at bounding box center [300, 249] width 7 height 7
click at [297, 248] on input "checkbox" at bounding box center [300, 250] width 6 height 6
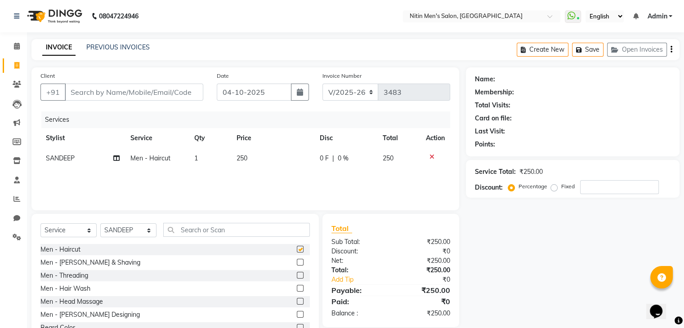
checkbox input "false"
click at [159, 96] on input "Client" at bounding box center [134, 92] width 139 height 17
type input "9"
type input "0"
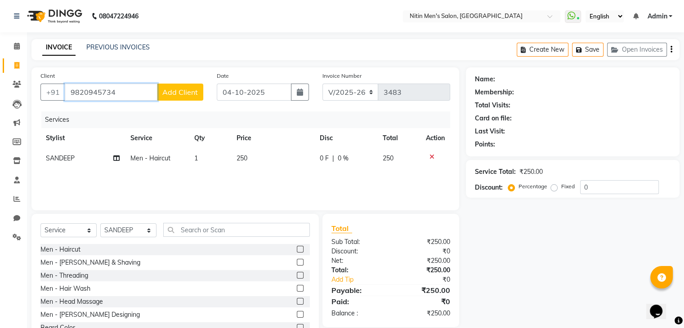
type input "9820945734"
click at [179, 93] on span "Add Client" at bounding box center [180, 92] width 36 height 9
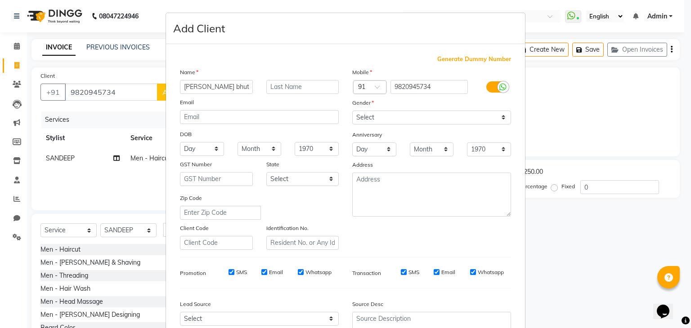
type input "ninad bhutana"
click at [385, 120] on select "Select Male Female Other Prefer Not To Say" at bounding box center [431, 118] width 159 height 14
select select "[DEMOGRAPHIC_DATA]"
click at [352, 111] on select "Select Male Female Other Prefer Not To Say" at bounding box center [431, 118] width 159 height 14
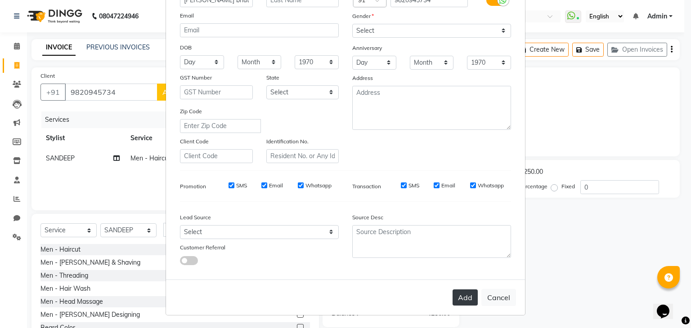
click at [469, 298] on button "Add" at bounding box center [465, 298] width 25 height 16
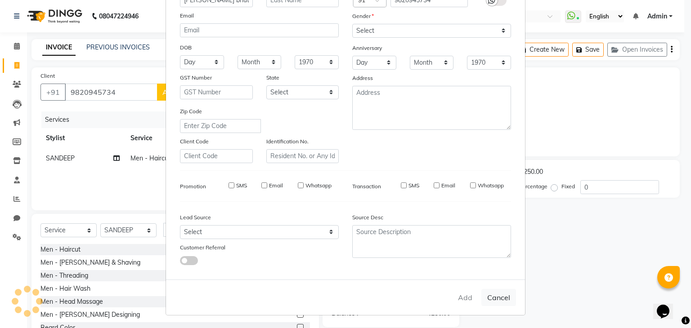
select select
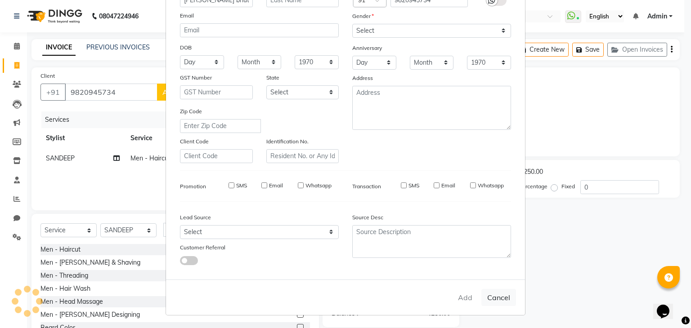
select select
checkbox input "false"
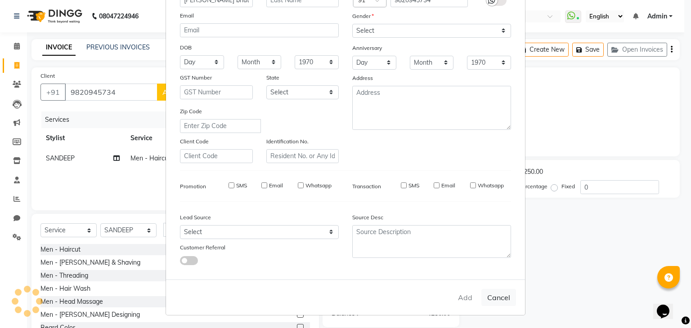
checkbox input "false"
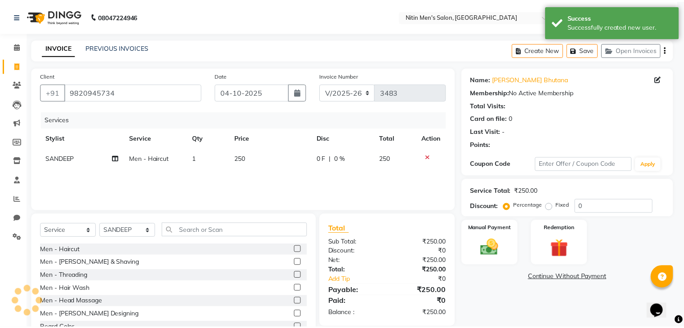
scroll to position [32, 0]
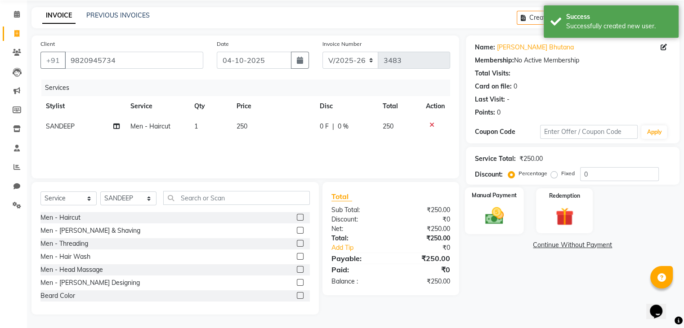
click at [499, 233] on div "Name: Ninad Bhutana Membership: No Active Membership Total Visits: Card on file…" at bounding box center [576, 175] width 220 height 279
click at [499, 233] on div "Manual Payment Redemption" at bounding box center [572, 211] width 227 height 45
click at [500, 212] on img at bounding box center [494, 217] width 30 height 22
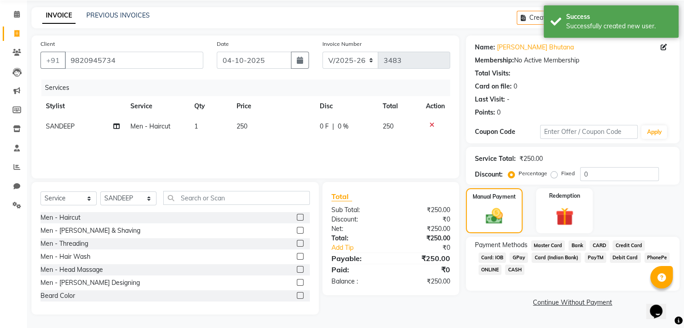
click at [516, 258] on span "GPay" at bounding box center [519, 258] width 18 height 10
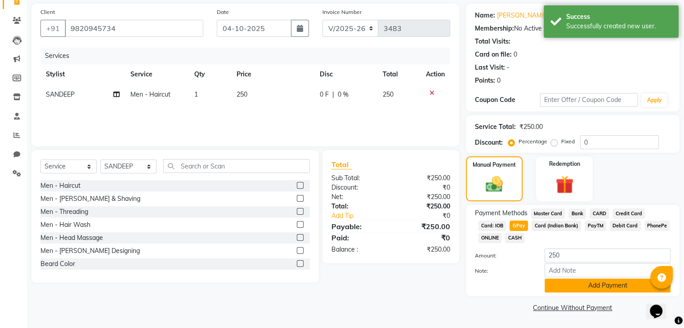
click at [572, 290] on button "Add Payment" at bounding box center [608, 286] width 126 height 14
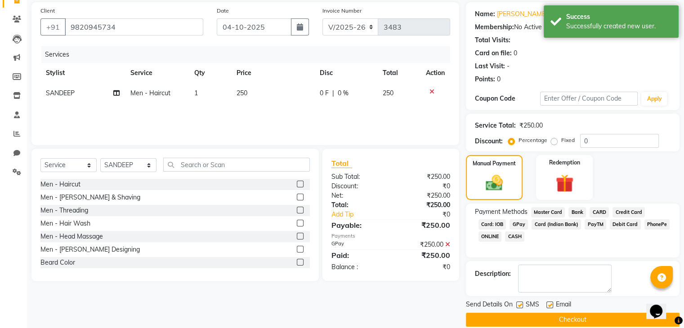
scroll to position [77, 0]
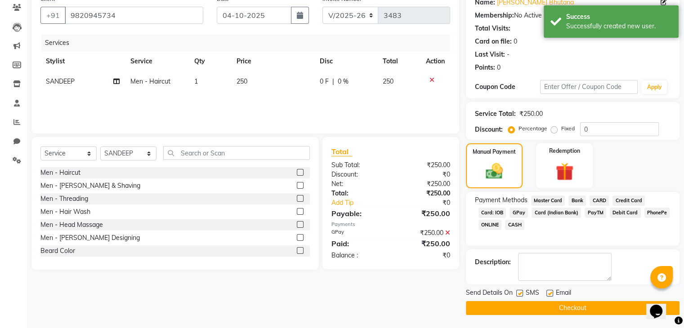
click at [576, 305] on button "Checkout" at bounding box center [573, 308] width 214 height 14
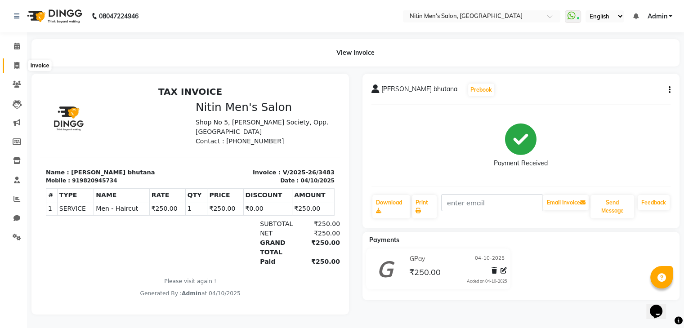
click at [19, 67] on span at bounding box center [17, 66] width 16 height 10
select select "7981"
select select "service"
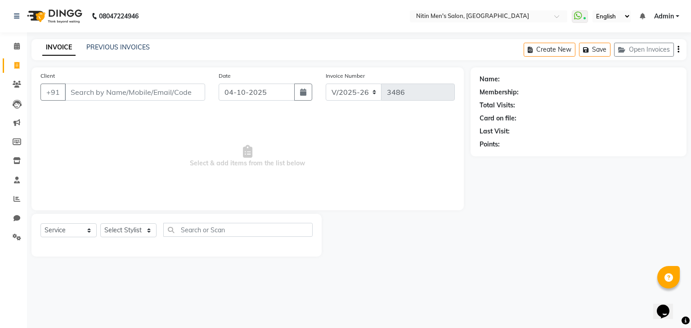
click at [211, 145] on span "Select & add items from the list below" at bounding box center [247, 157] width 414 height 90
